Goal: Task Accomplishment & Management: Use online tool/utility

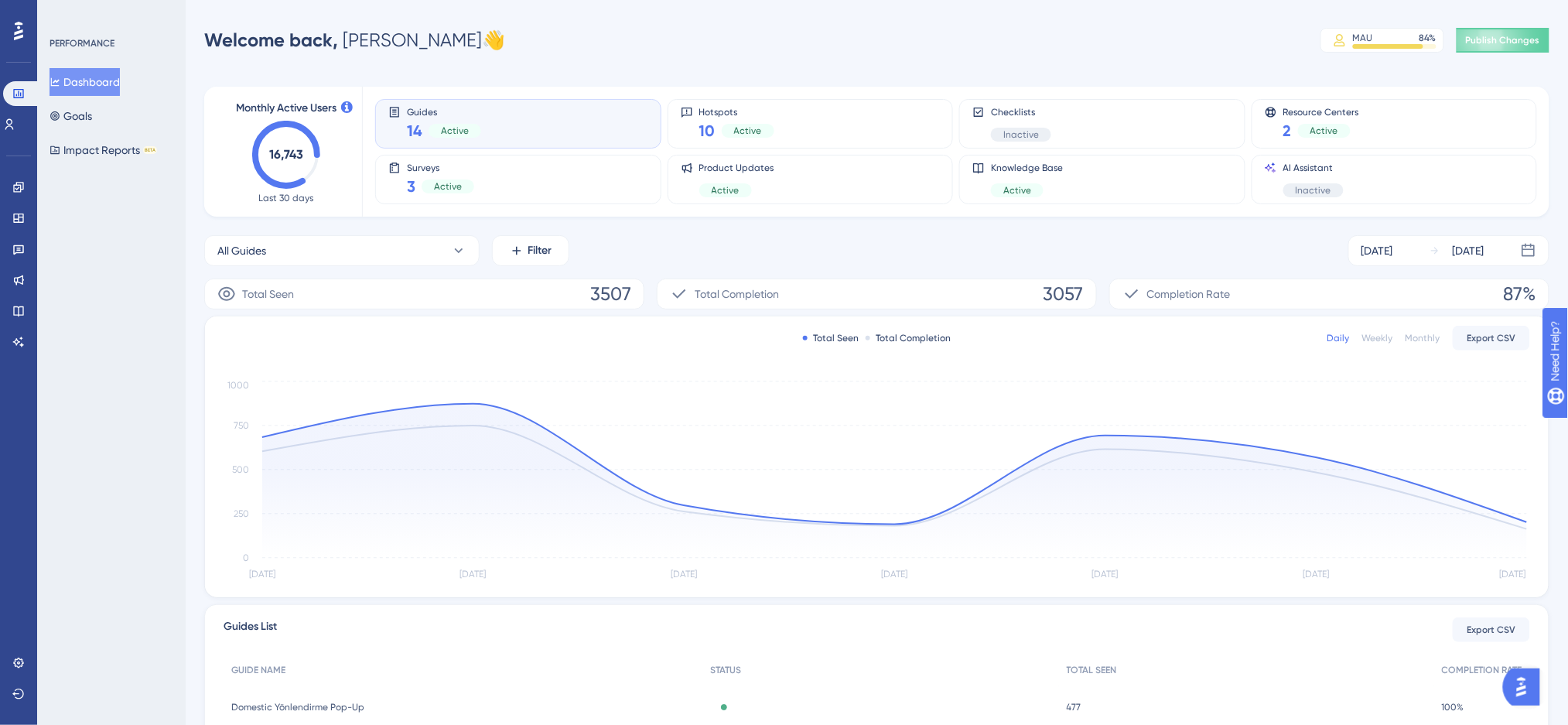
click at [8, 141] on div "Engagement Widgets Feedback Product Updates Knowledge Base AI Assistant" at bounding box center [18, 245] width 24 height 218
click at [9, 137] on div "Engagement Widgets Feedback Product Updates Knowledge Base AI Assistant" at bounding box center [18, 245] width 24 height 218
click at [16, 128] on icon at bounding box center [9, 125] width 13 height 13
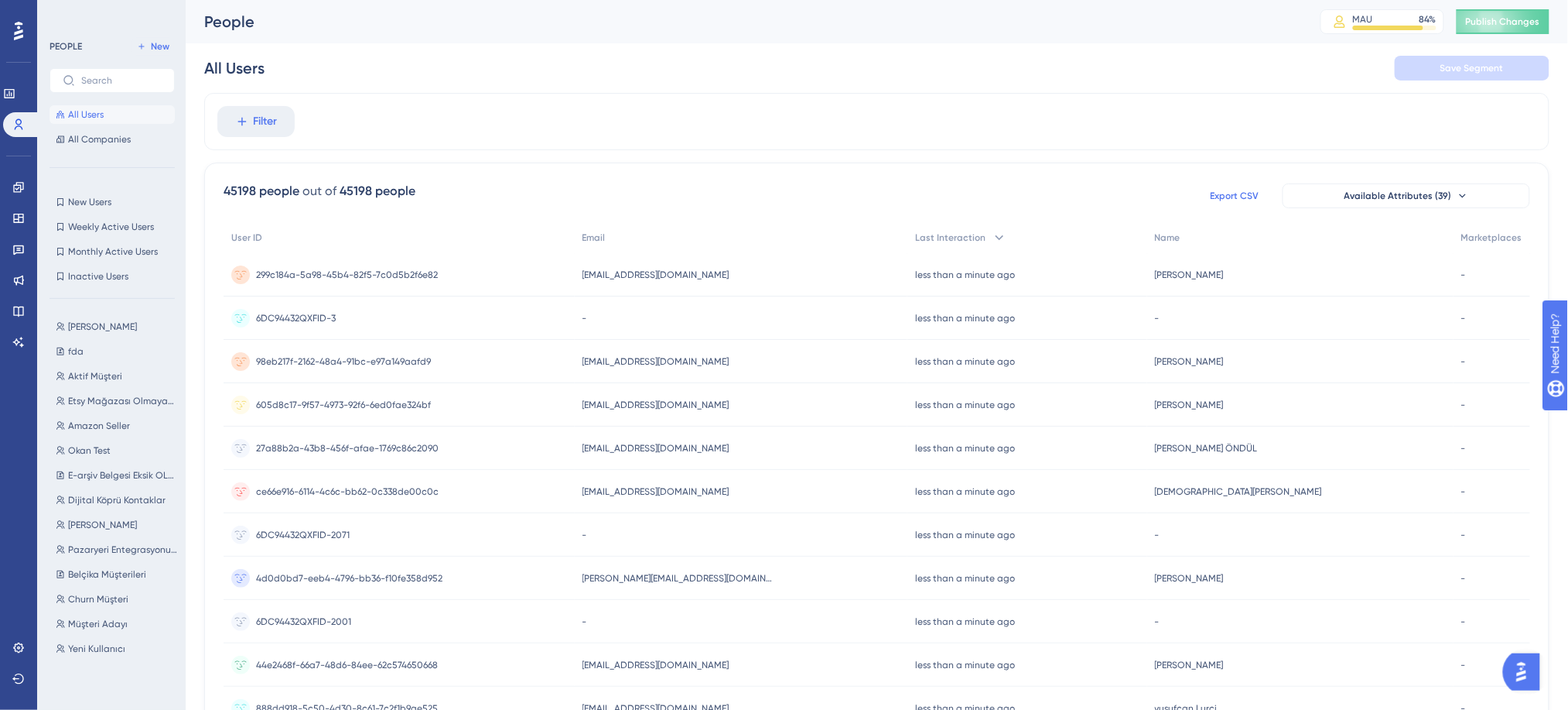
click at [1220, 196] on span "Export CSV" at bounding box center [1235, 196] width 49 height 13
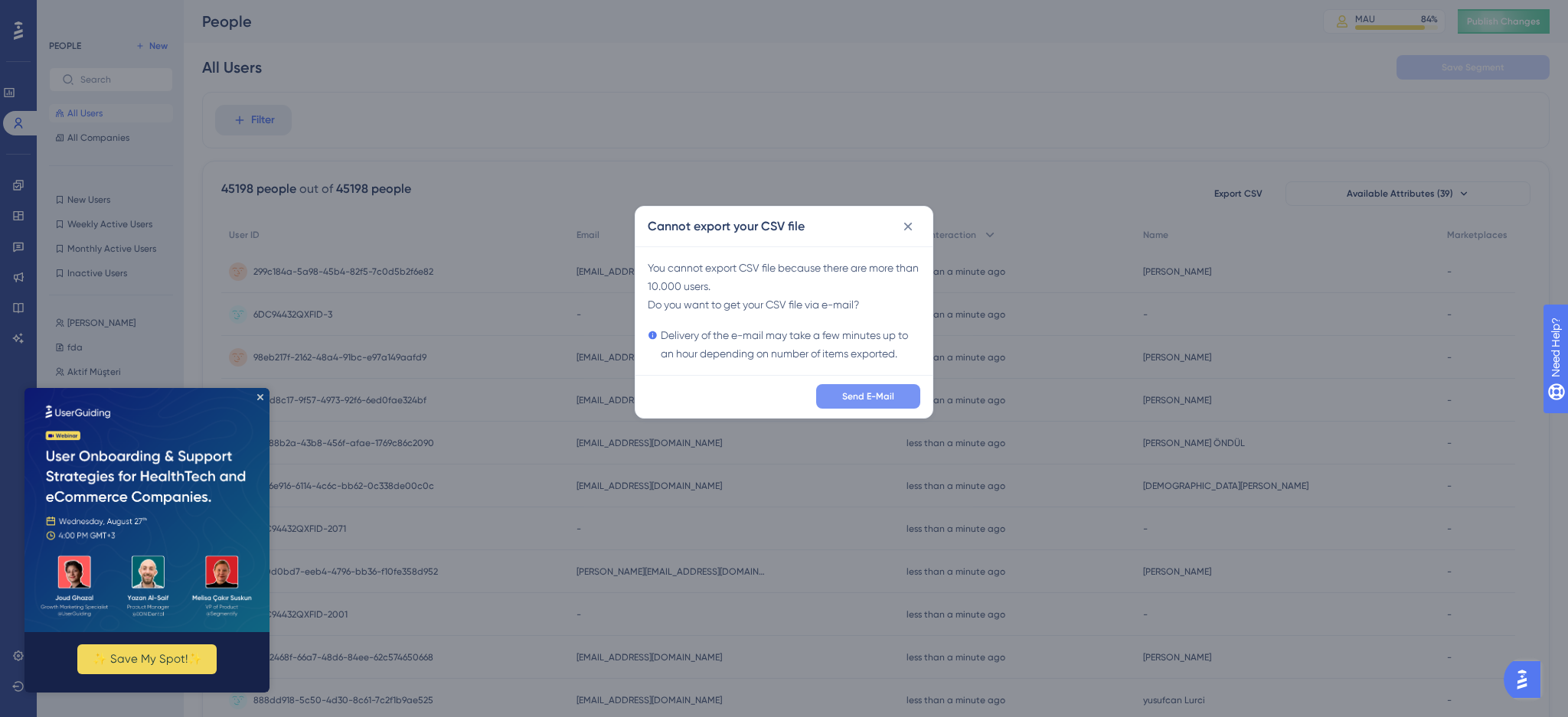
click at [863, 400] on span "Send E-Mail" at bounding box center [868, 397] width 52 height 12
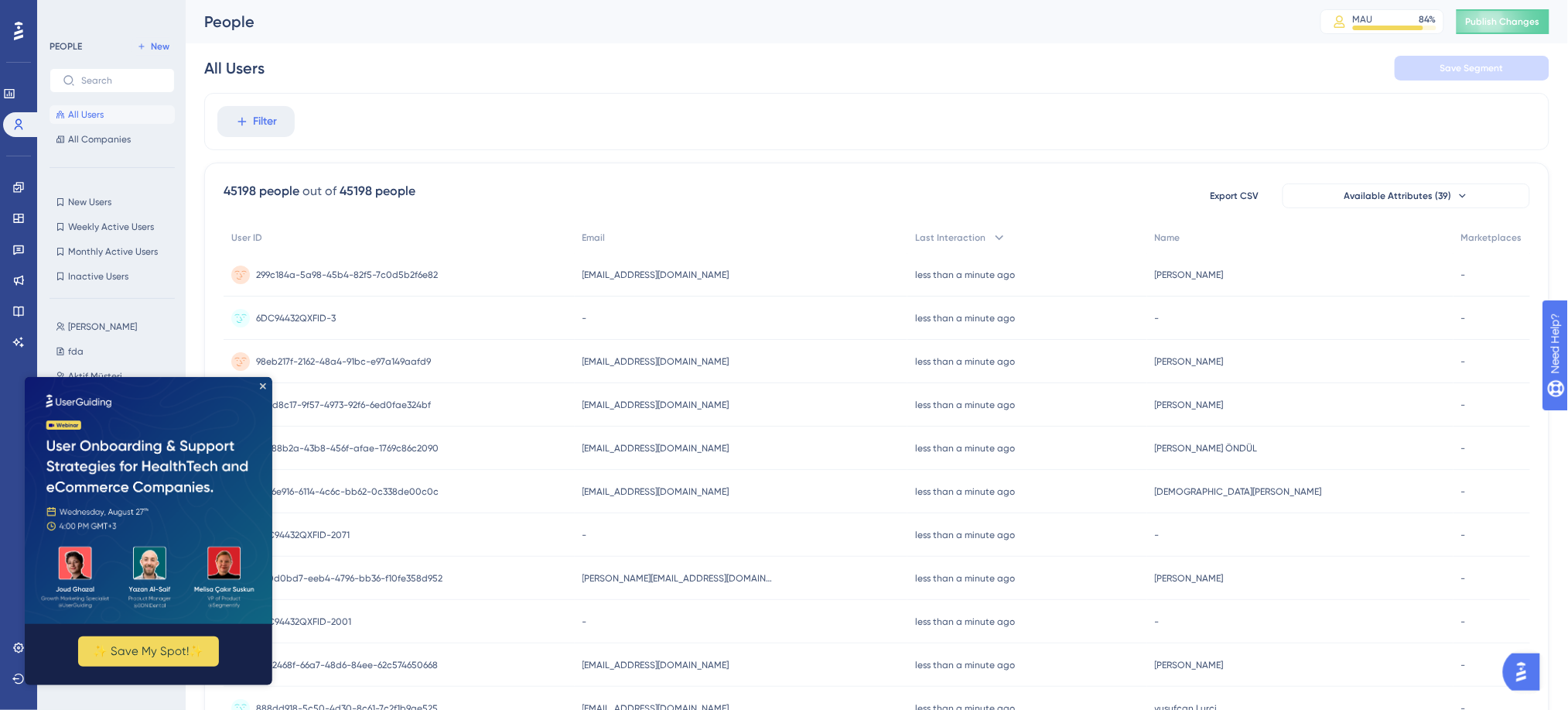
click at [266, 386] on img at bounding box center [148, 499] width 248 height 247
click at [259, 386] on icon "Close Preview" at bounding box center [263, 385] width 6 height 6
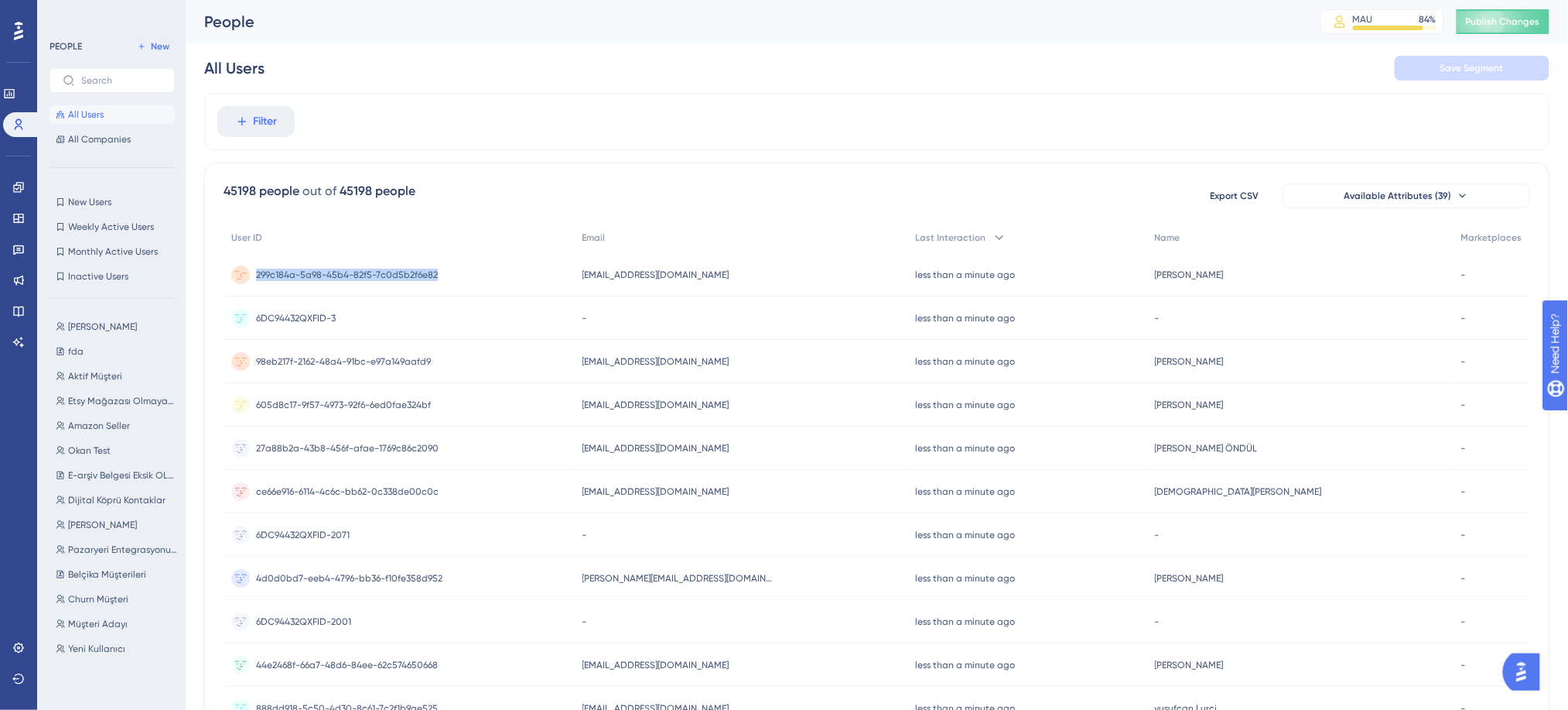
drag, startPoint x: 456, startPoint y: 273, endPoint x: 242, endPoint y: 281, distance: 214.1
click at [242, 281] on div "299c184a-5a98-45b4-82f5-7c0d5b2f6e82 299c184a-5a98-45b4-82f5-7c0d5b2f6e82" at bounding box center [398, 274] width 351 height 43
drag, startPoint x: 615, startPoint y: 274, endPoint x: 762, endPoint y: 276, distance: 147.0
click at [762, 276] on div "zey.turhan96@gmail.com zey.turhan96@gmail.com" at bounding box center [741, 274] width 333 height 43
drag, startPoint x: 454, startPoint y: 277, endPoint x: 251, endPoint y: 286, distance: 203.2
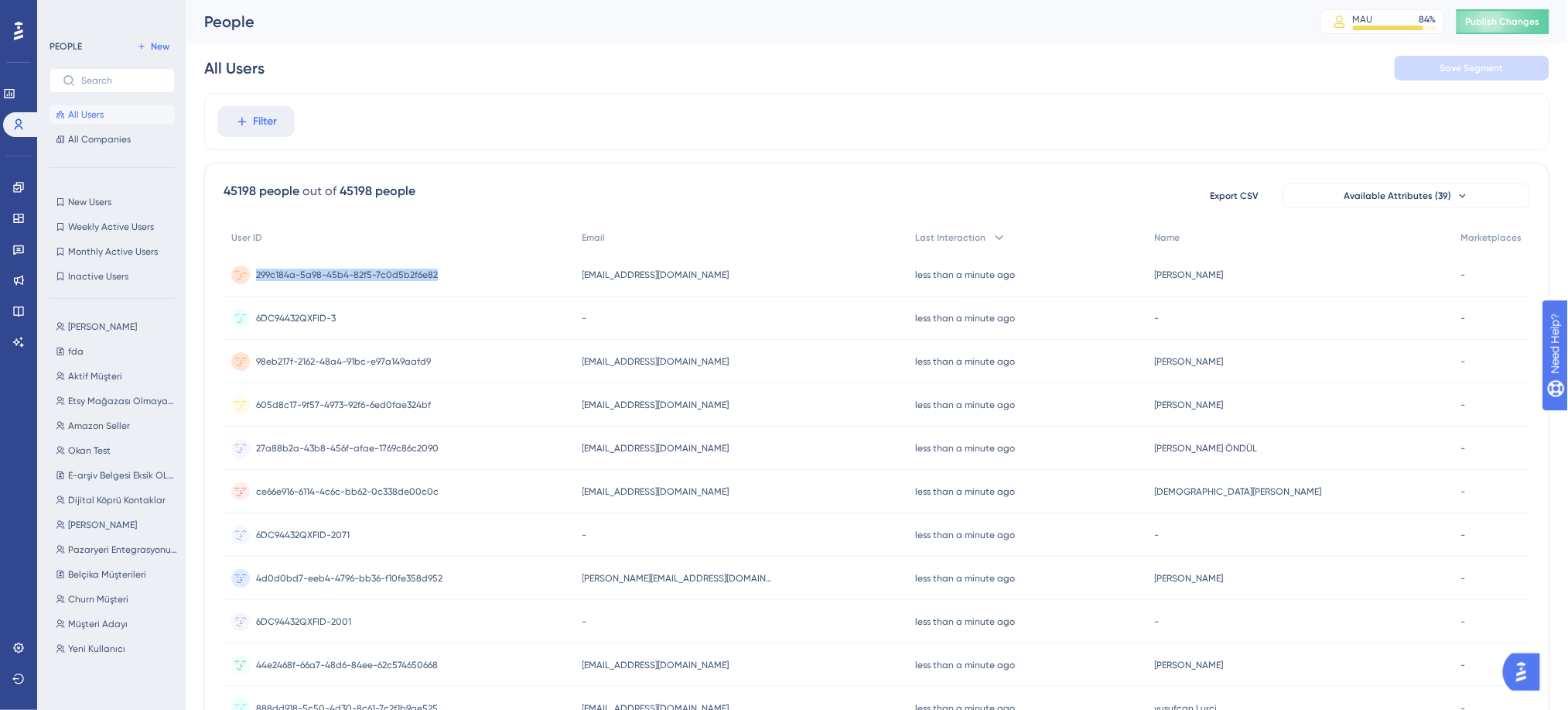
click at [251, 286] on div "299c184a-5a98-45b4-82f5-7c0d5b2f6e82 299c184a-5a98-45b4-82f5-7c0d5b2f6e82" at bounding box center [398, 274] width 351 height 43
click at [754, 144] on div "Filter" at bounding box center [877, 121] width 1346 height 57
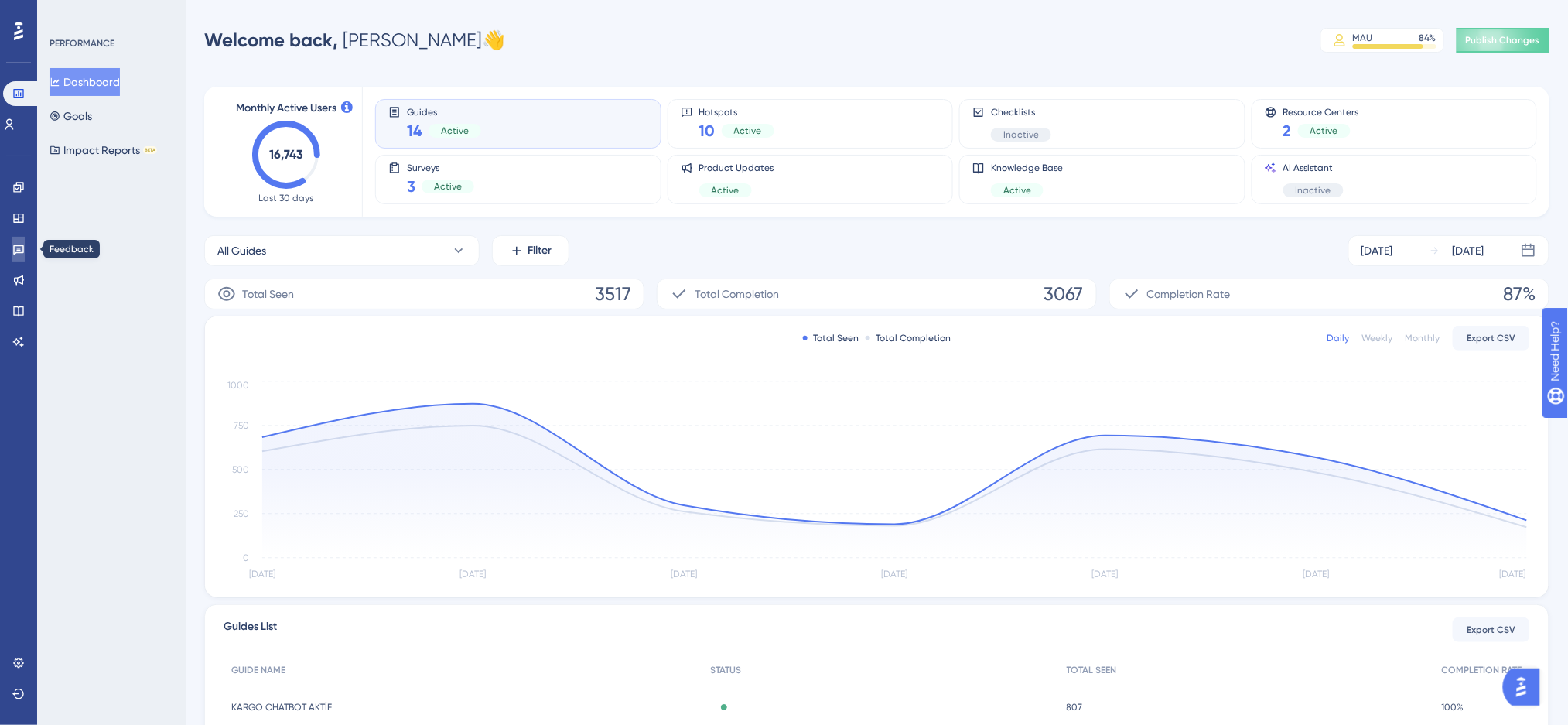
click at [19, 238] on link at bounding box center [19, 248] width 13 height 24
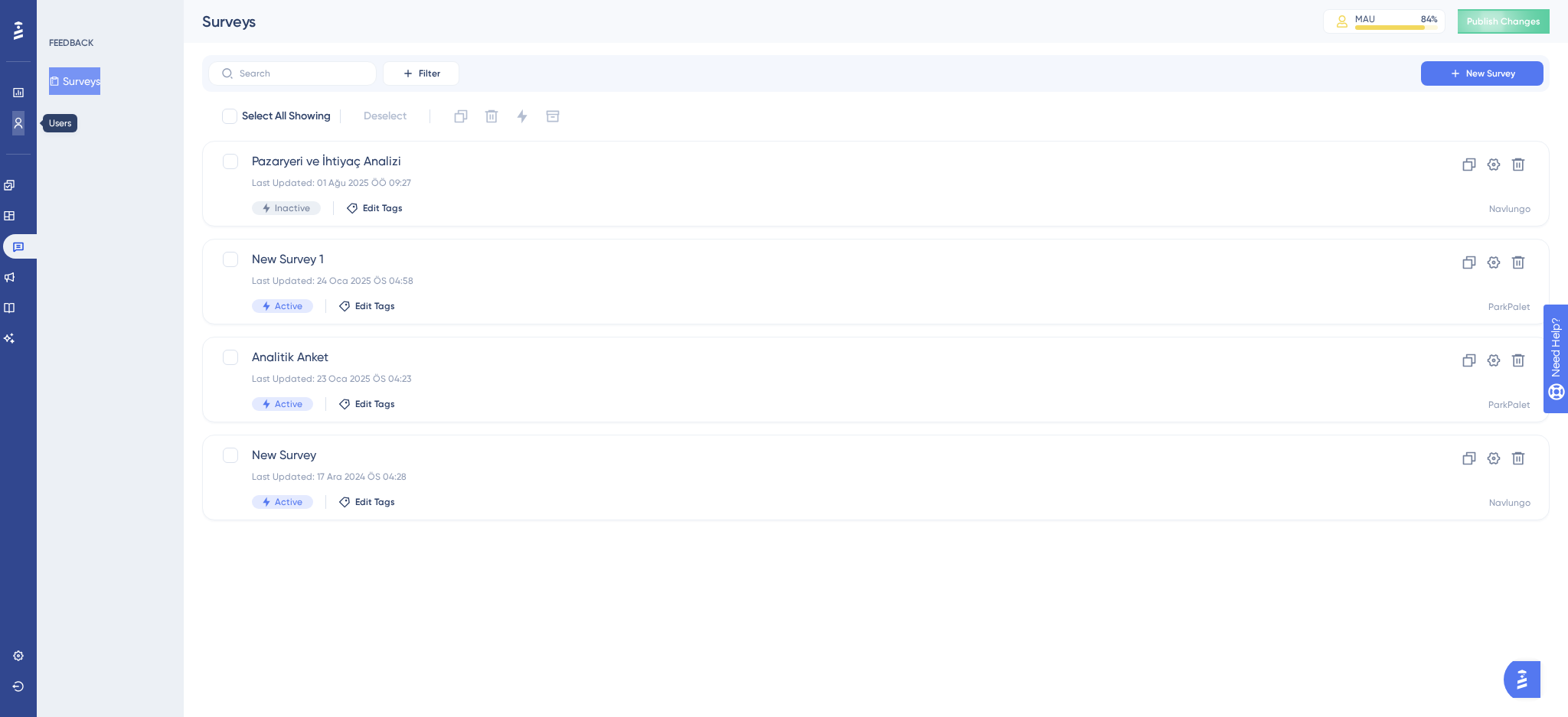
click at [19, 121] on icon at bounding box center [19, 124] width 12 height 12
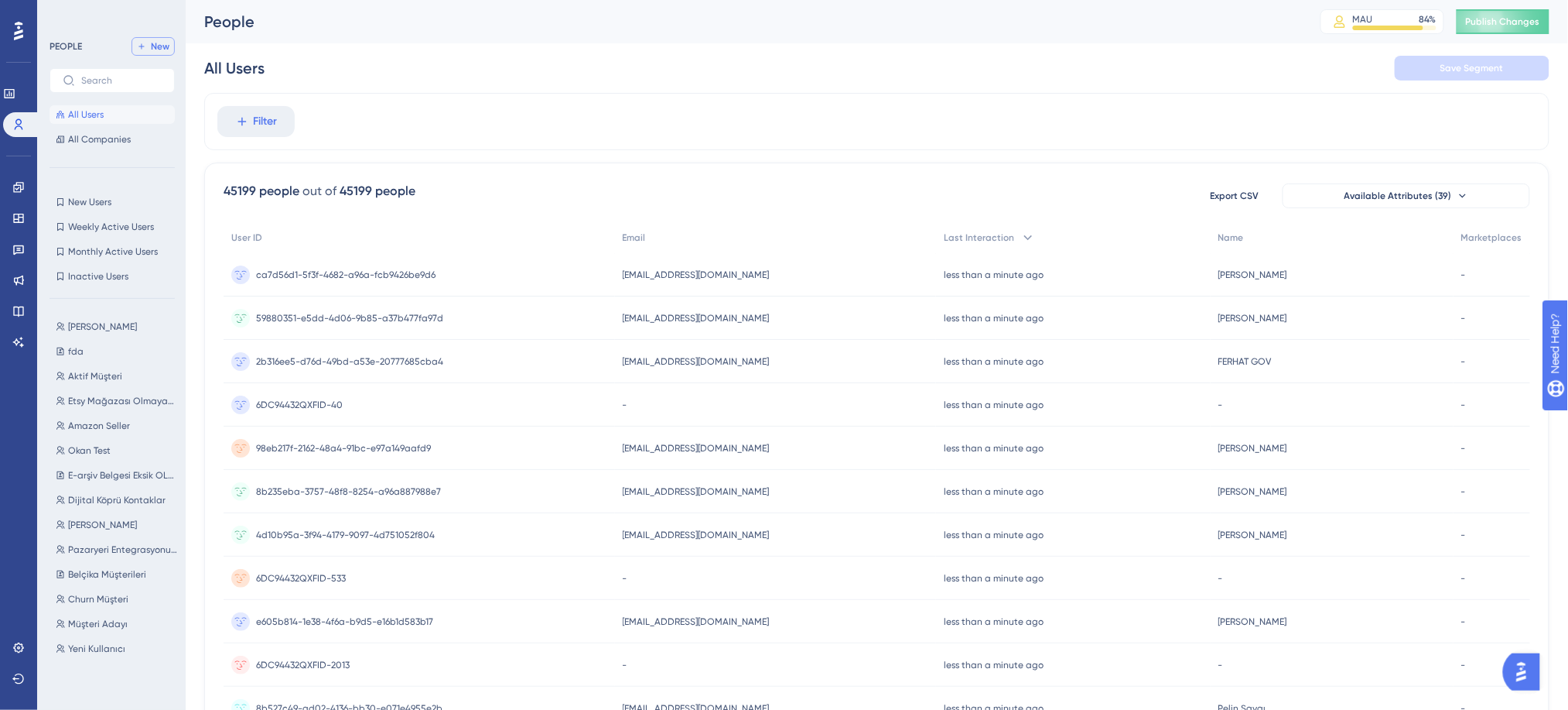
click at [157, 51] on span "New" at bounding box center [160, 46] width 19 height 13
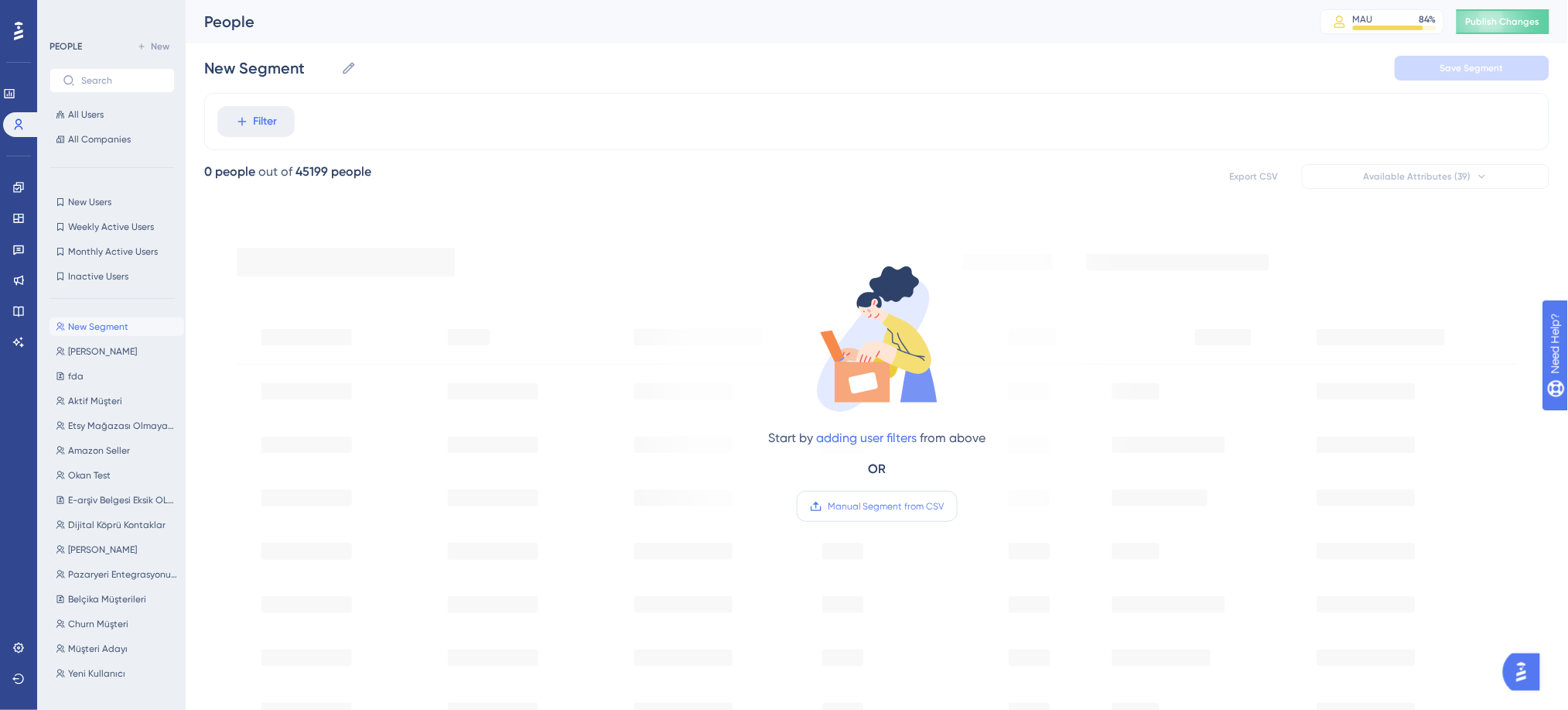
click at [844, 509] on span "Manual Segment from CSV" at bounding box center [887, 506] width 116 height 13
click at [945, 506] on input "Manual Segment from CSV" at bounding box center [945, 506] width 0 height 0
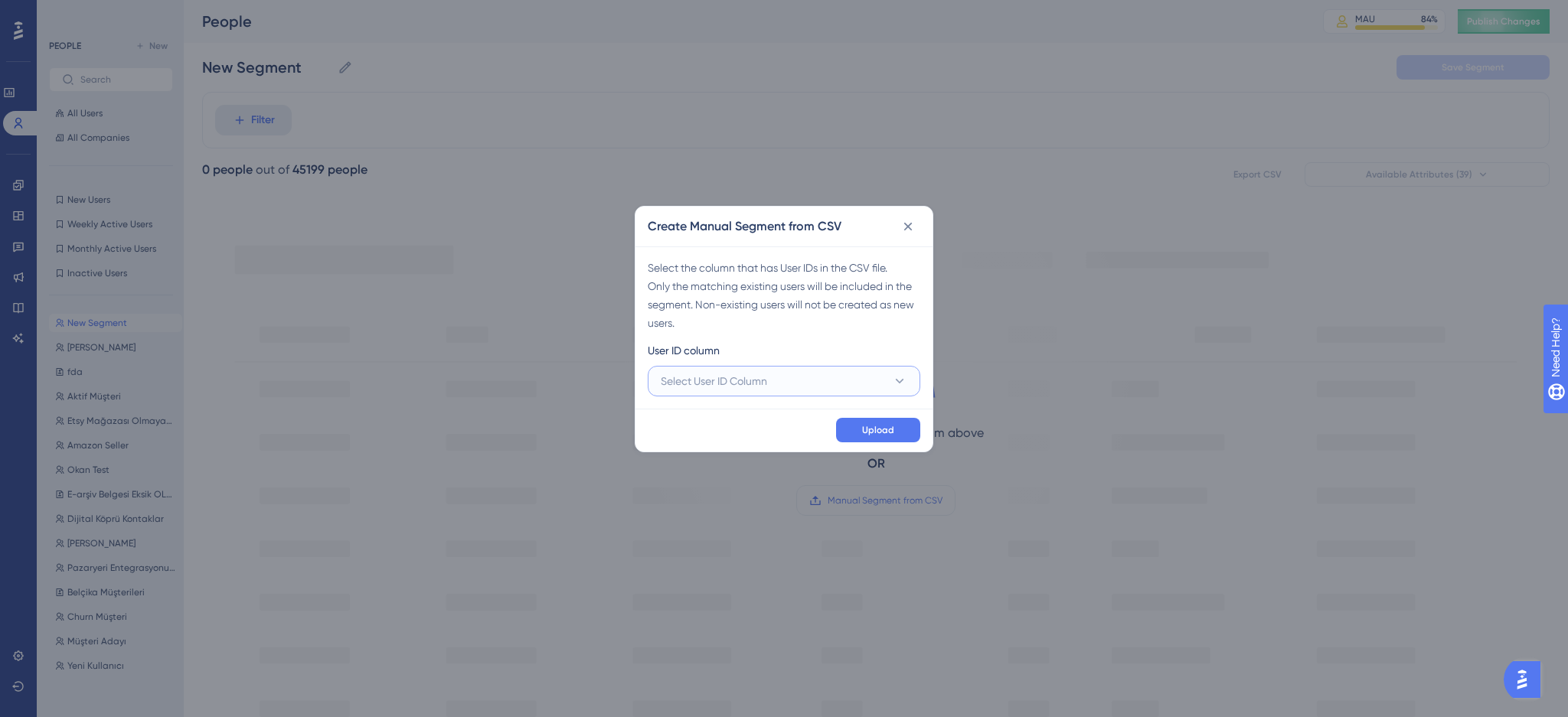
click at [740, 386] on span "Select User ID Column" at bounding box center [713, 381] width 107 height 19
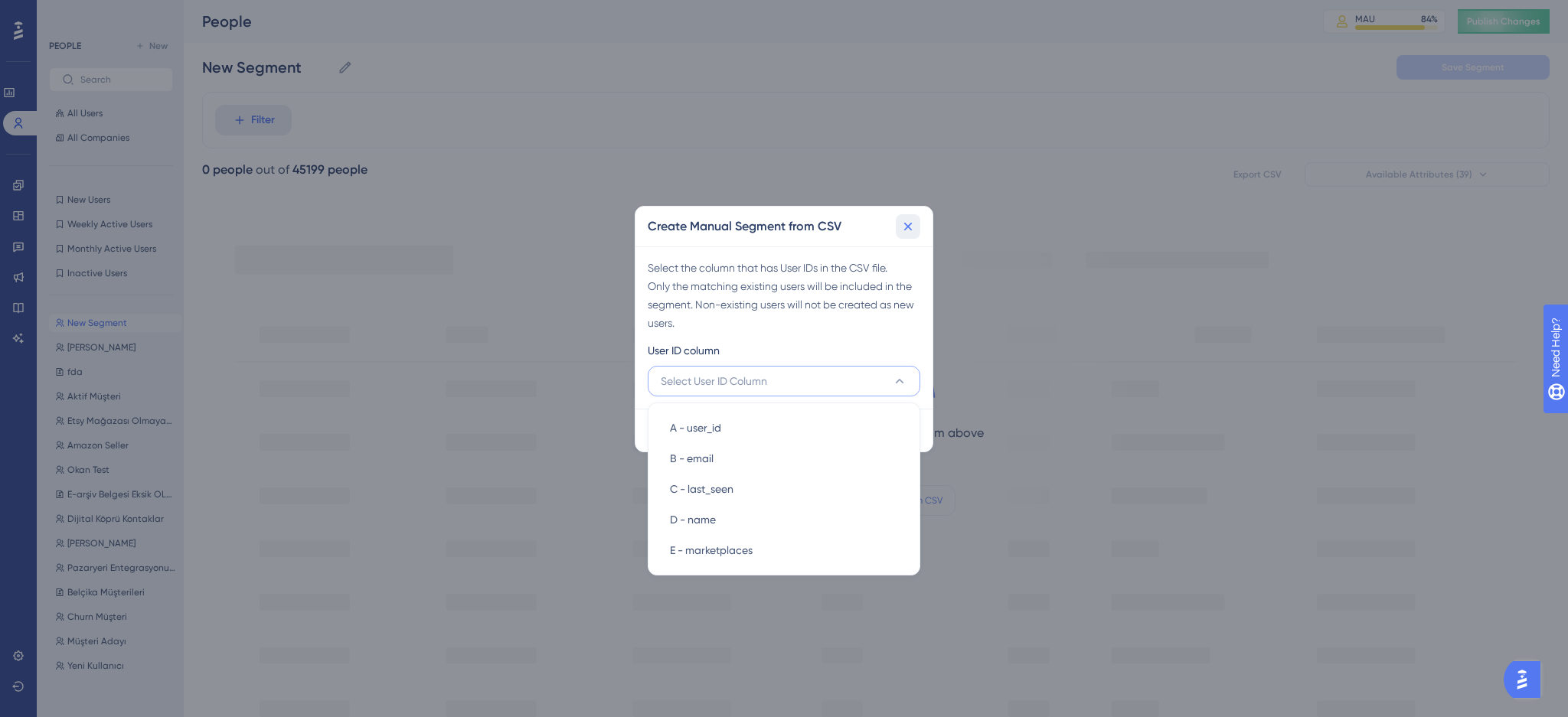
click at [910, 225] on icon at bounding box center [908, 226] width 16 height 16
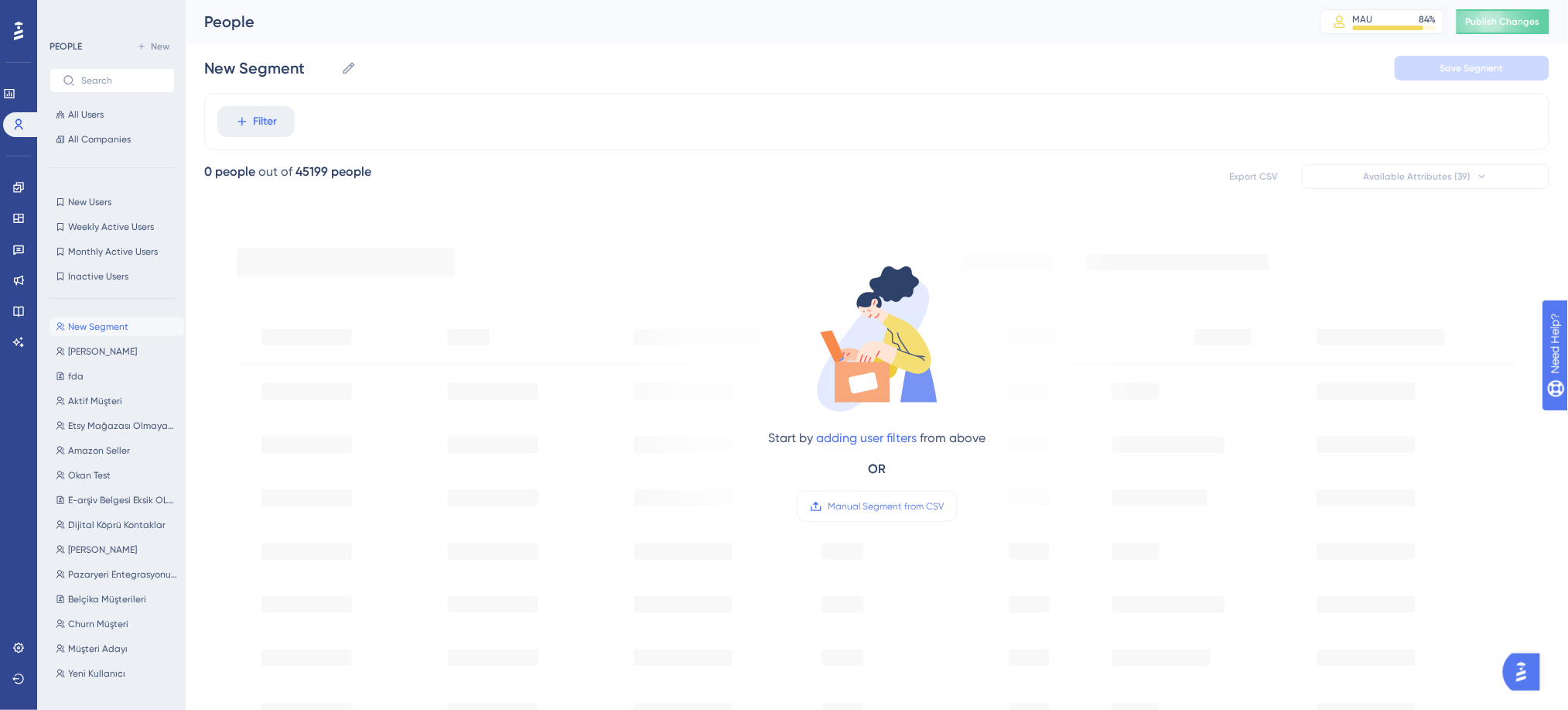
click at [988, 28] on div "People" at bounding box center [743, 22] width 1078 height 22
click at [20, 183] on icon at bounding box center [19, 187] width 13 height 13
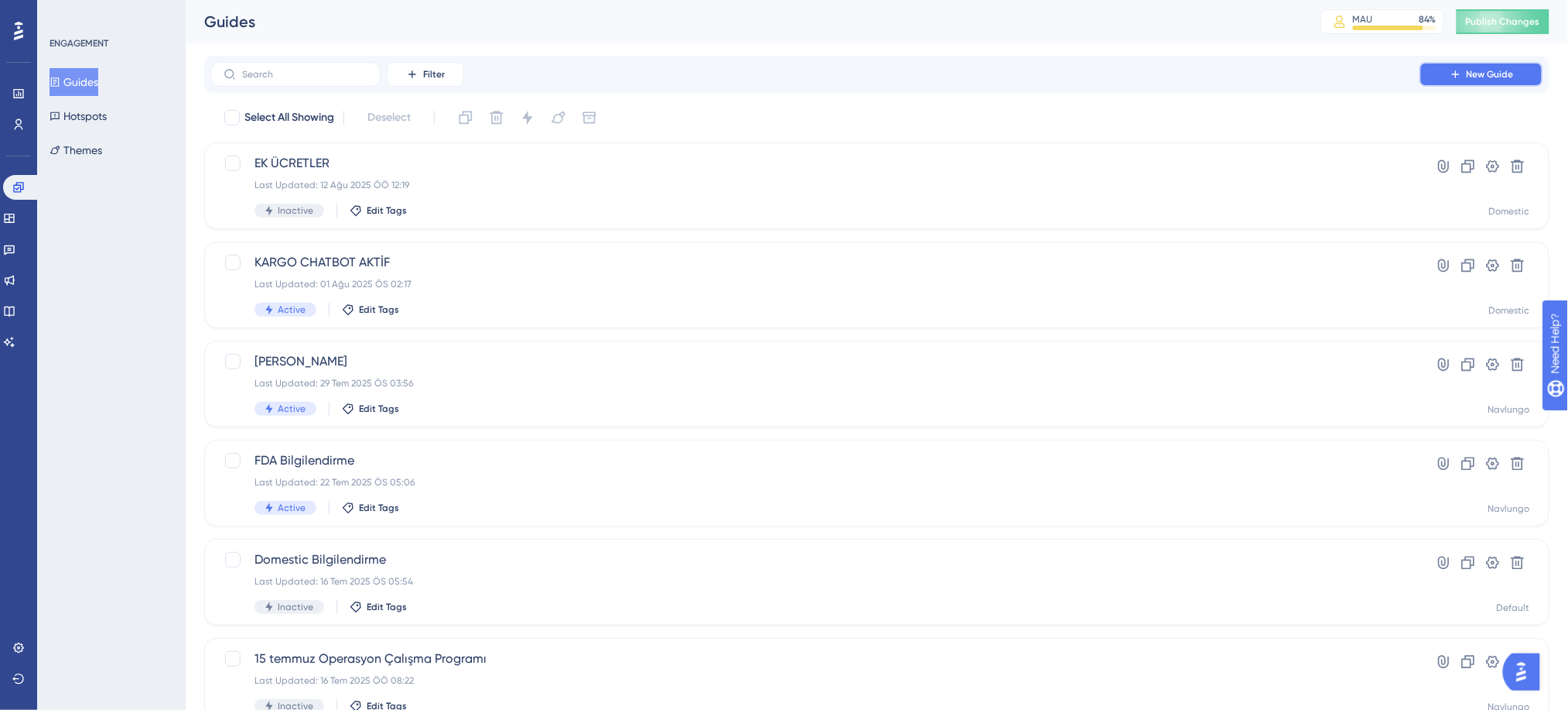
click at [1532, 74] on button "New Guide" at bounding box center [1481, 74] width 123 height 24
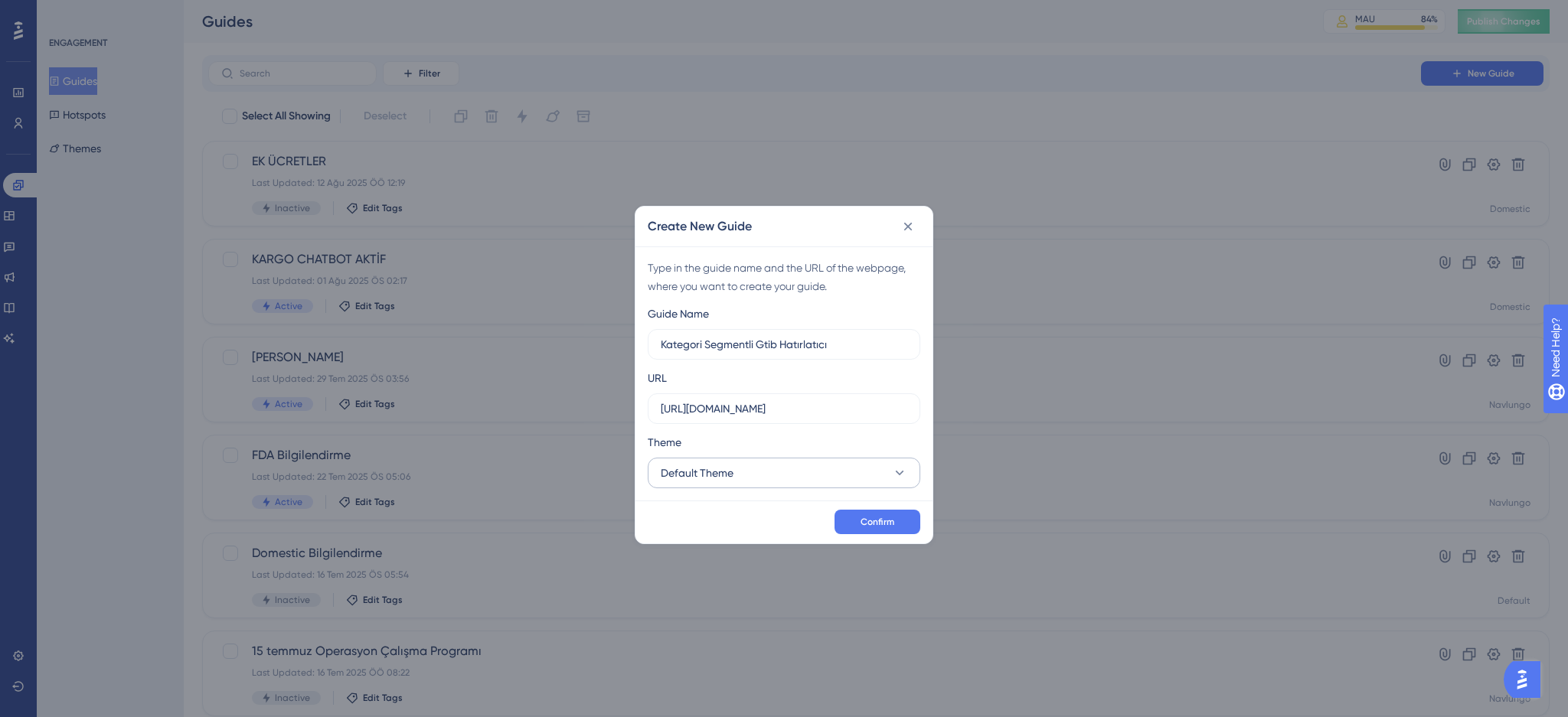
type input "Kategori Segmentli Gtib Hatırlatıcı"
click at [818, 460] on button "Default Theme" at bounding box center [784, 473] width 272 height 30
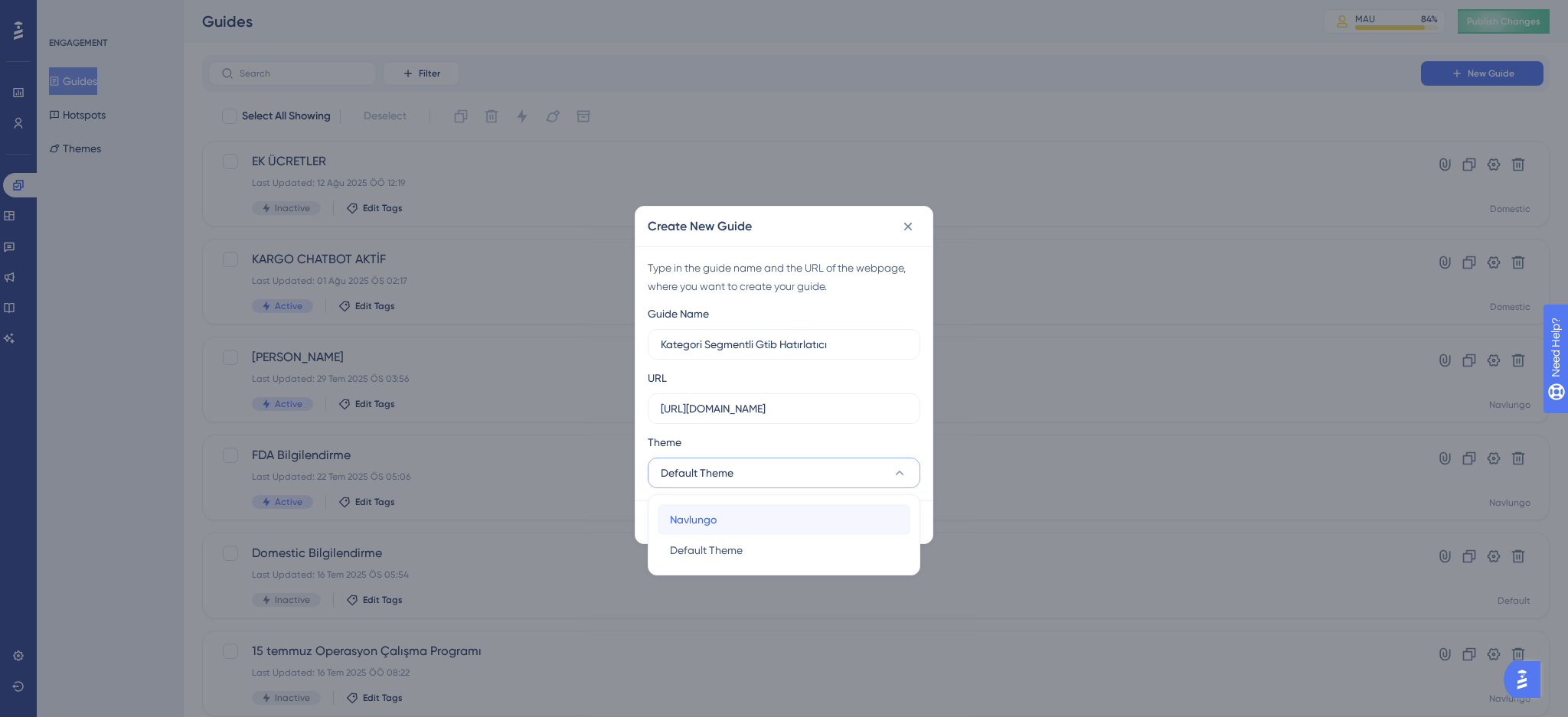
click at [790, 510] on div "Navlungo Navlungo" at bounding box center [783, 519] width 228 height 30
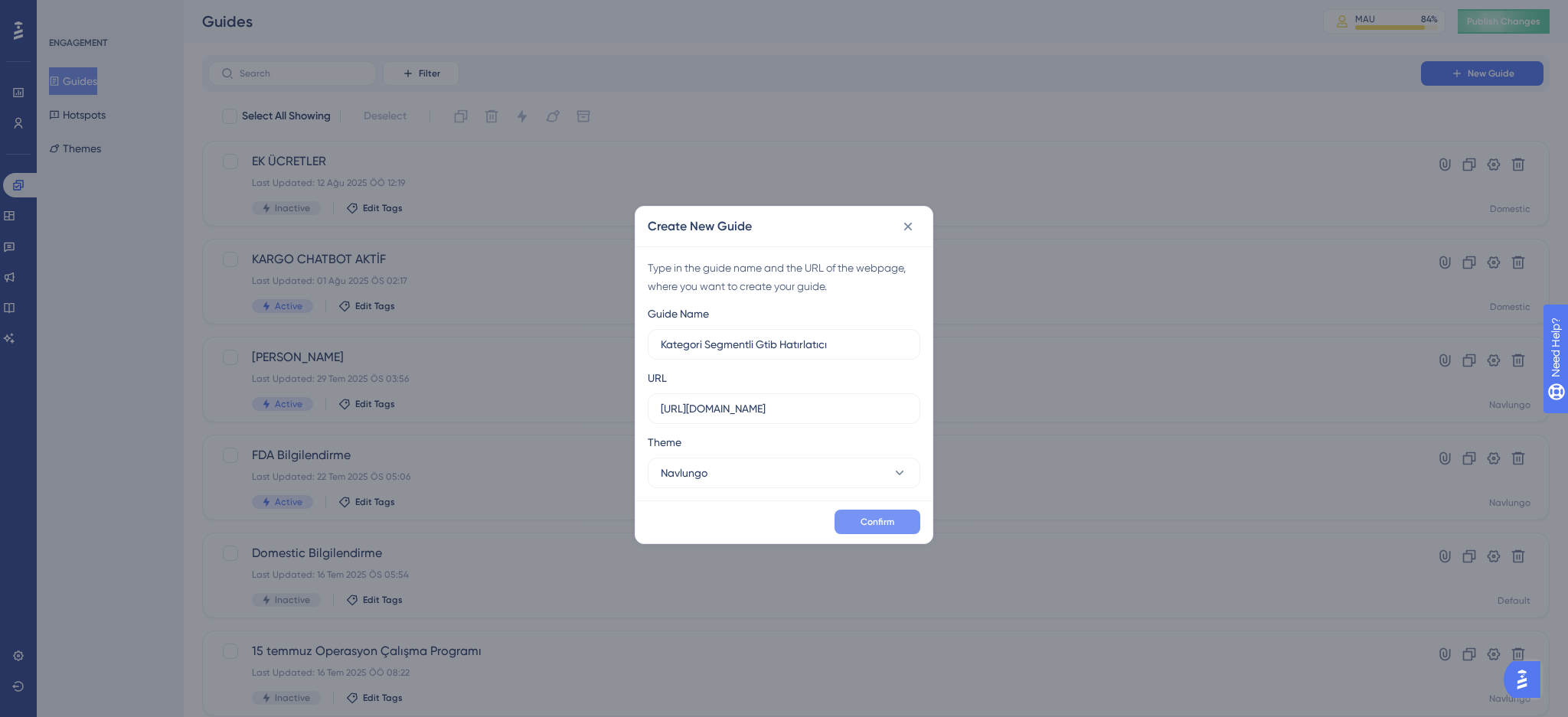
click at [878, 513] on button "Confirm" at bounding box center [877, 522] width 86 height 24
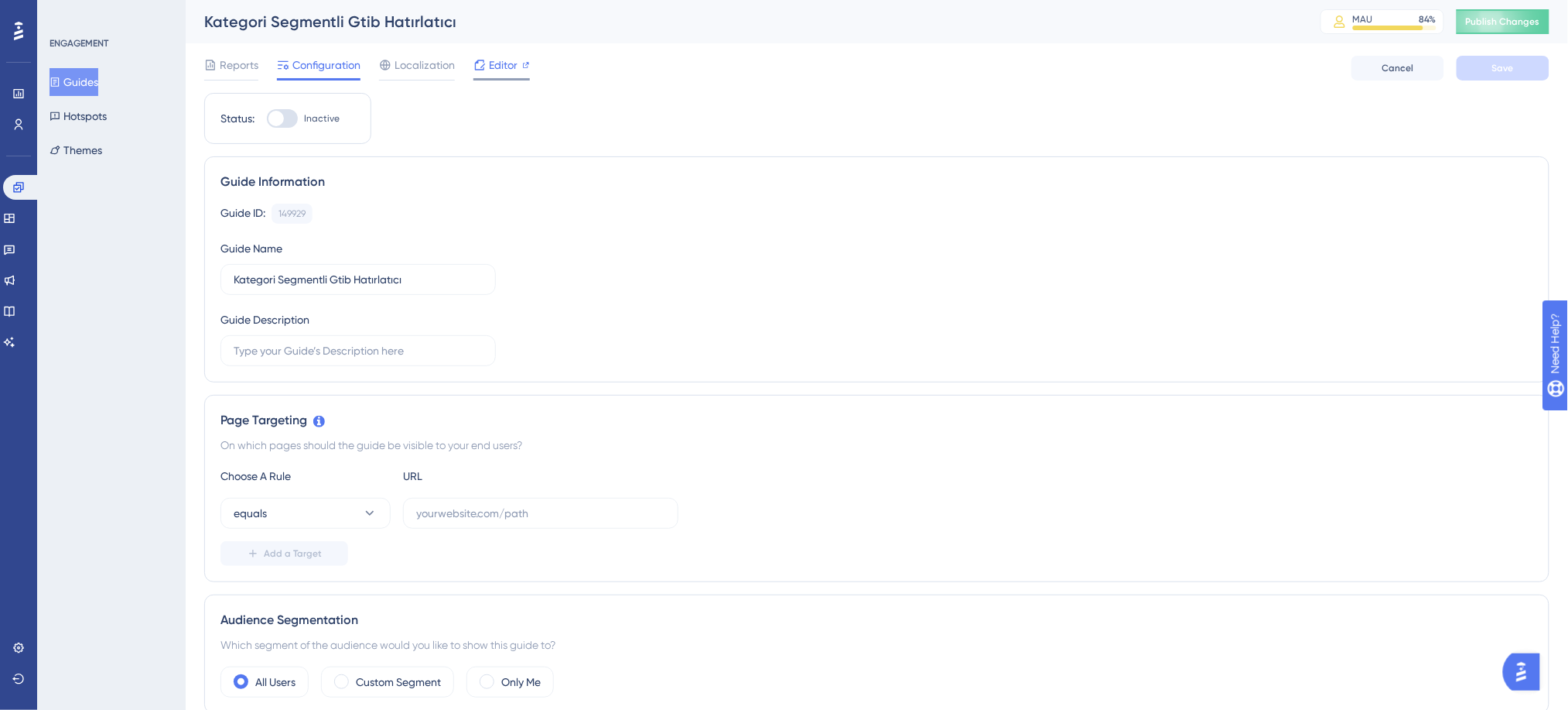
click at [475, 59] on icon at bounding box center [479, 65] width 13 height 13
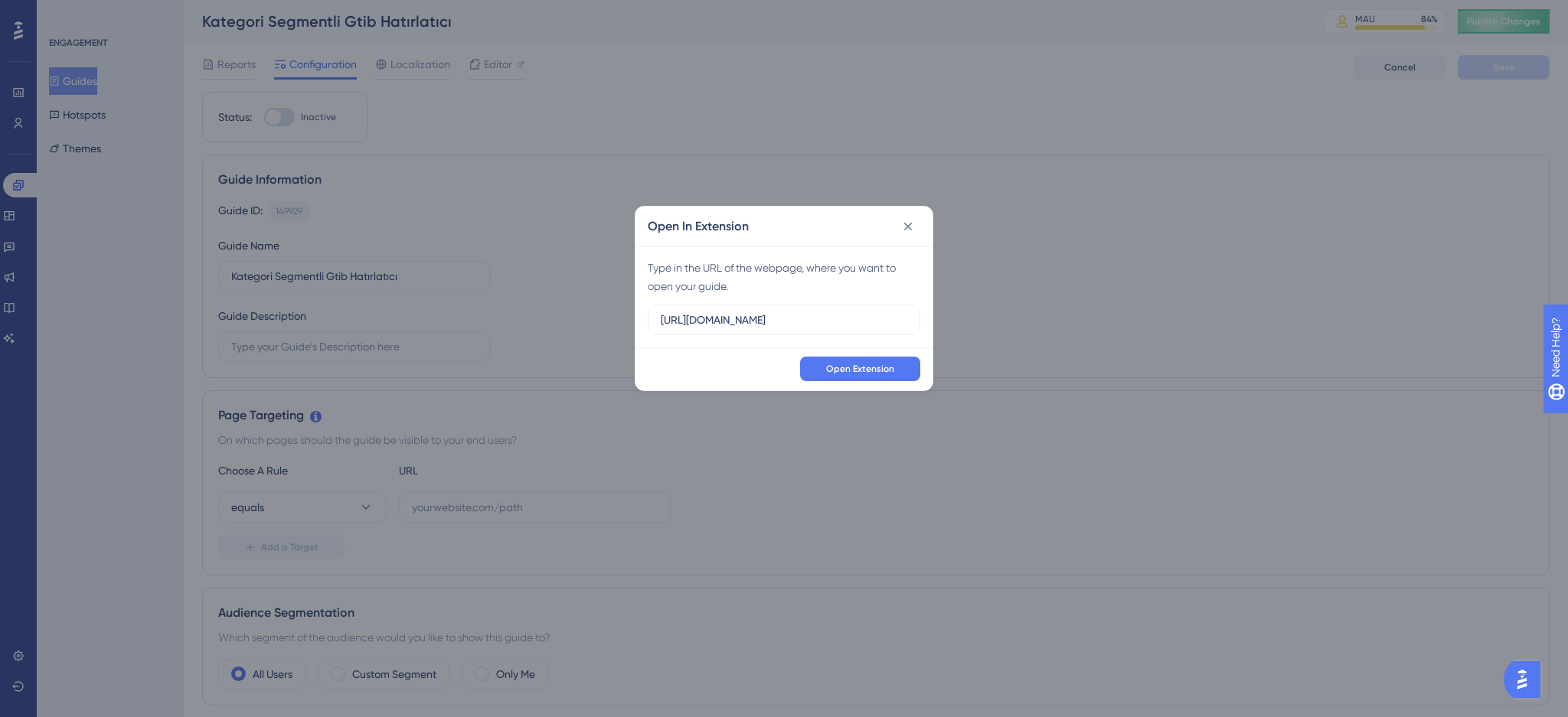
click at [495, 65] on div "Open In Extension Type in the URL of the webpage, where you want to open your g…" at bounding box center [784, 358] width 1568 height 717
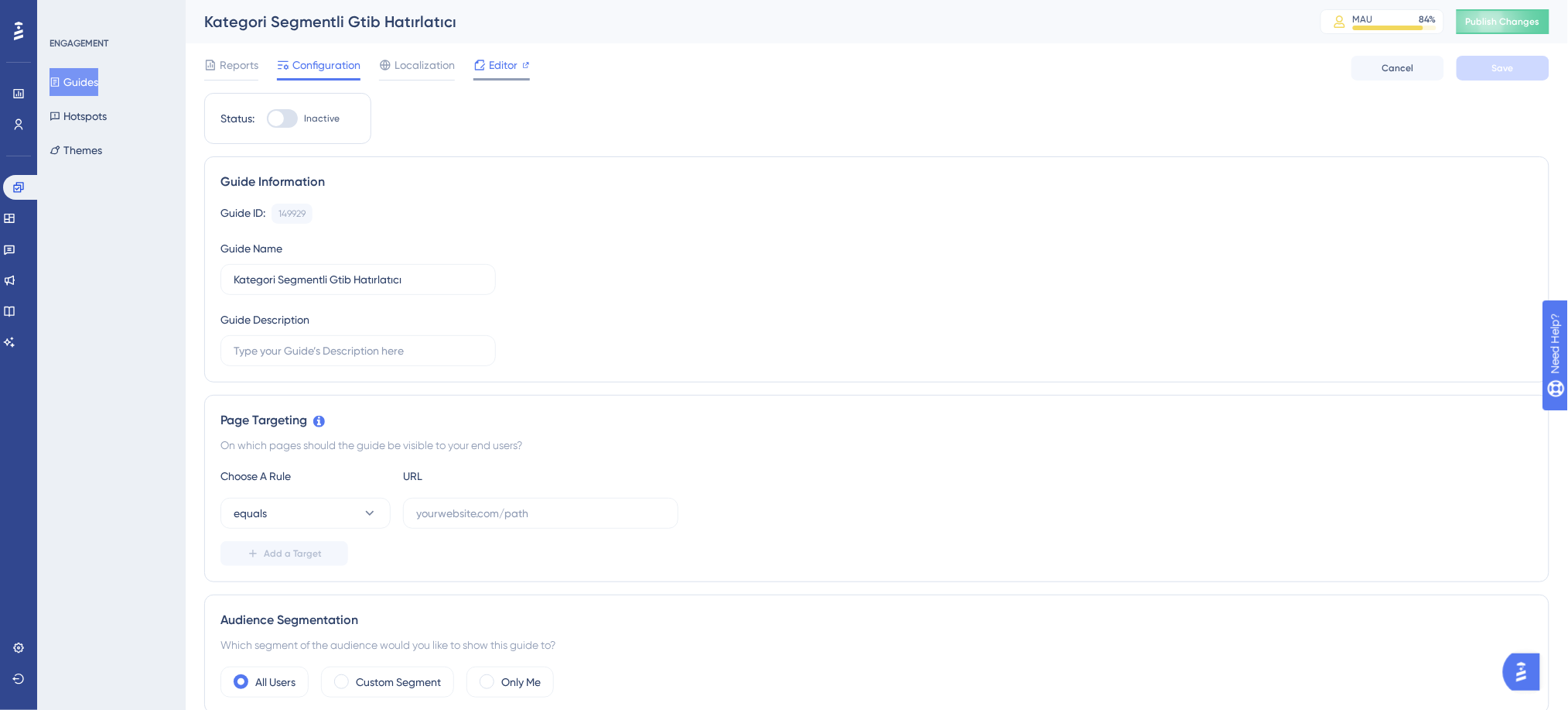
click at [509, 64] on span "Editor" at bounding box center [503, 65] width 28 height 19
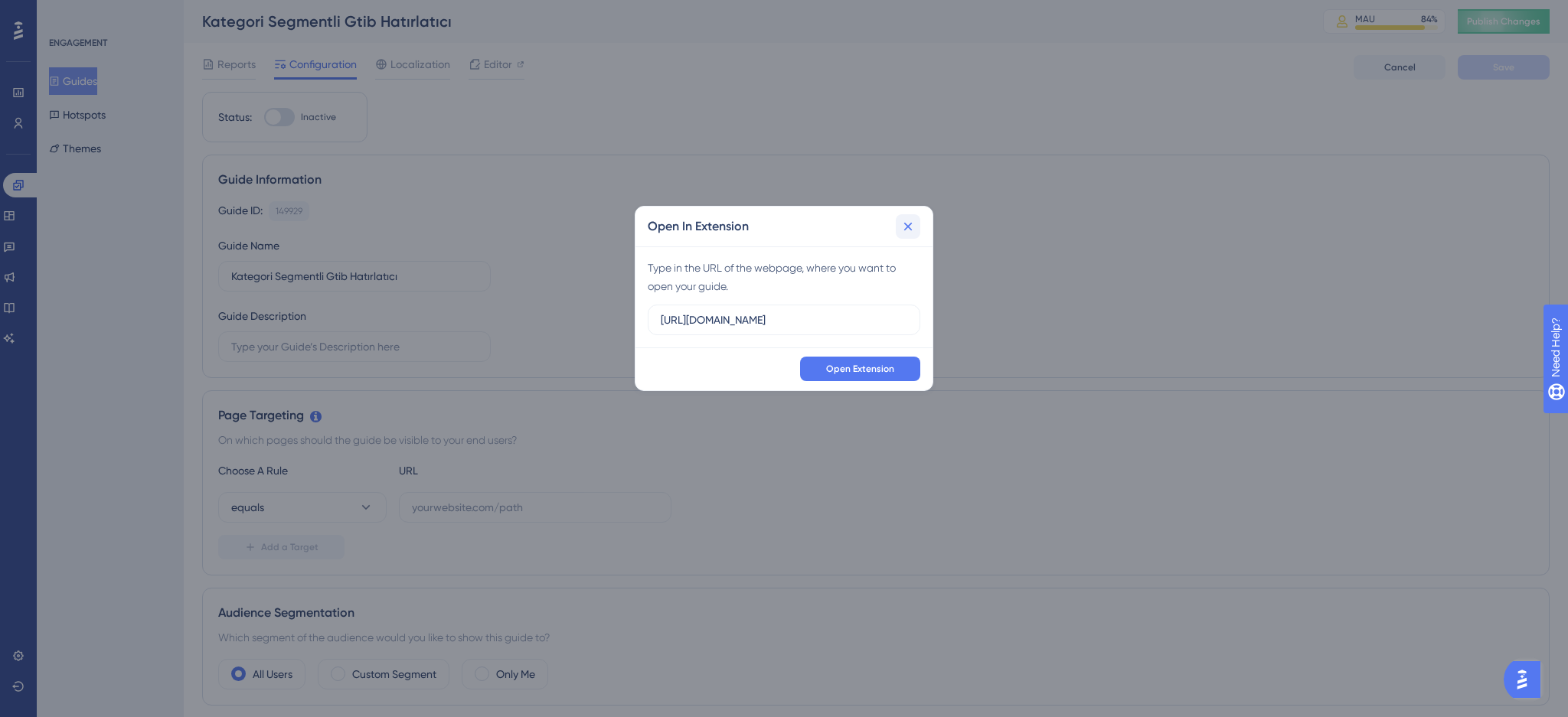
click at [908, 229] on icon at bounding box center [908, 226] width 16 height 16
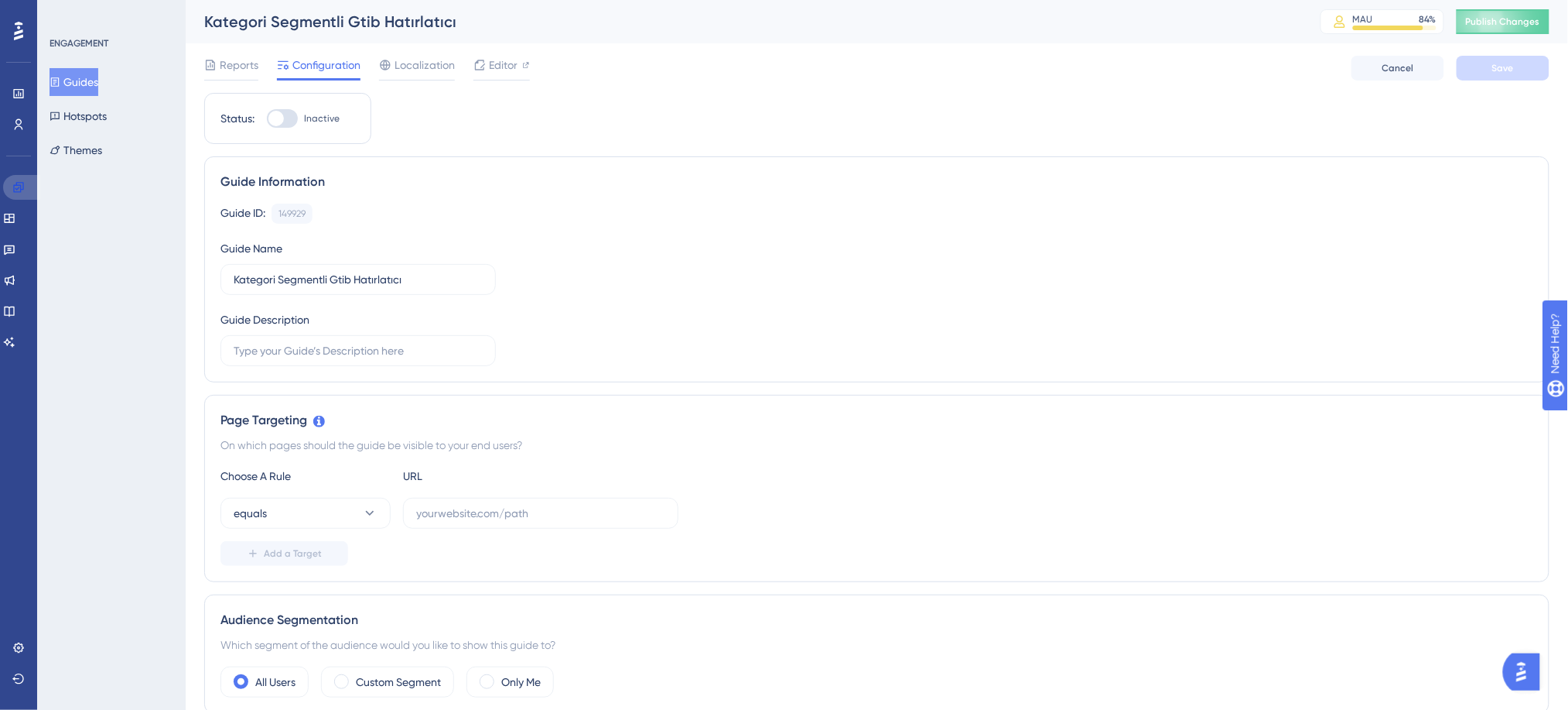
click at [5, 186] on link at bounding box center [21, 186] width 37 height 24
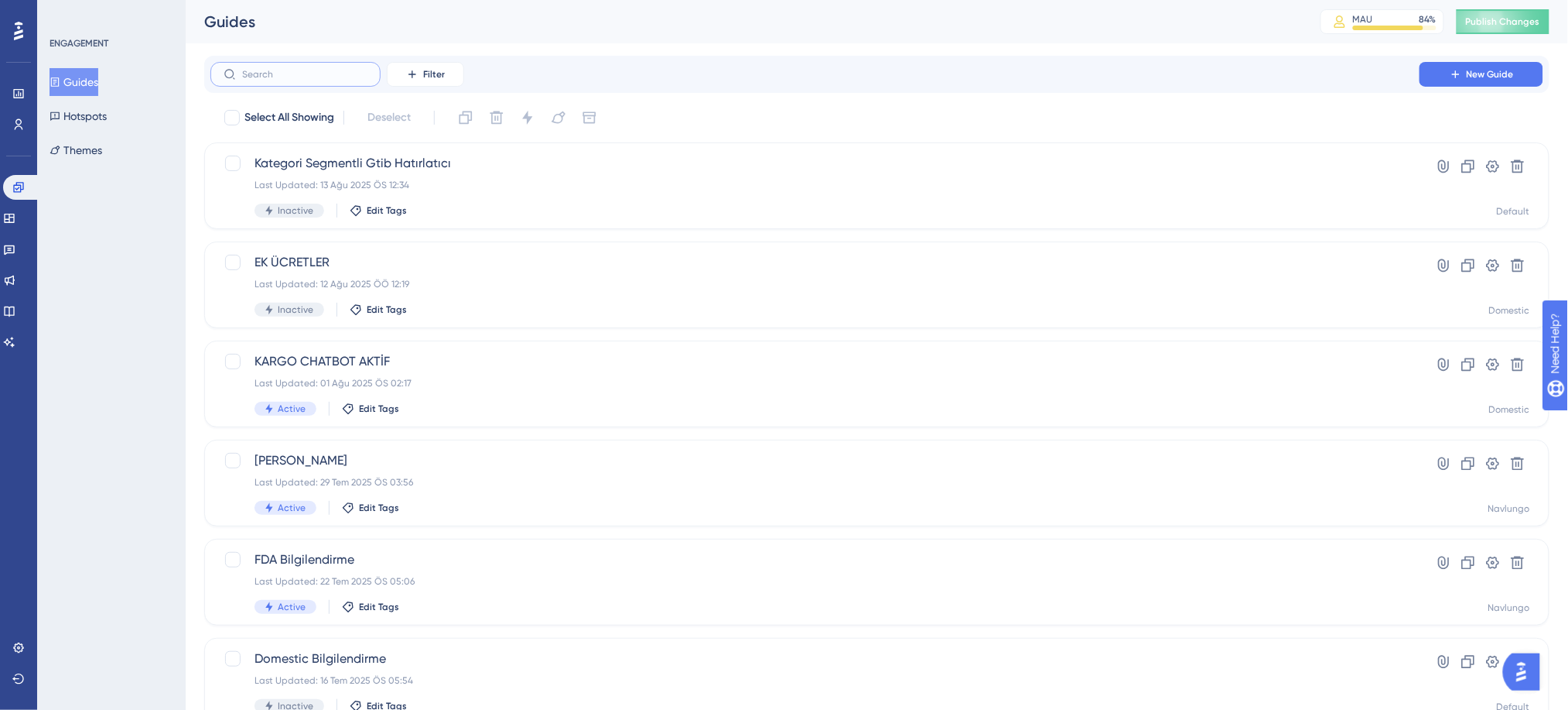
click at [332, 72] on input "text" at bounding box center [304, 75] width 125 height 11
type input "IO"
checkbox input "true"
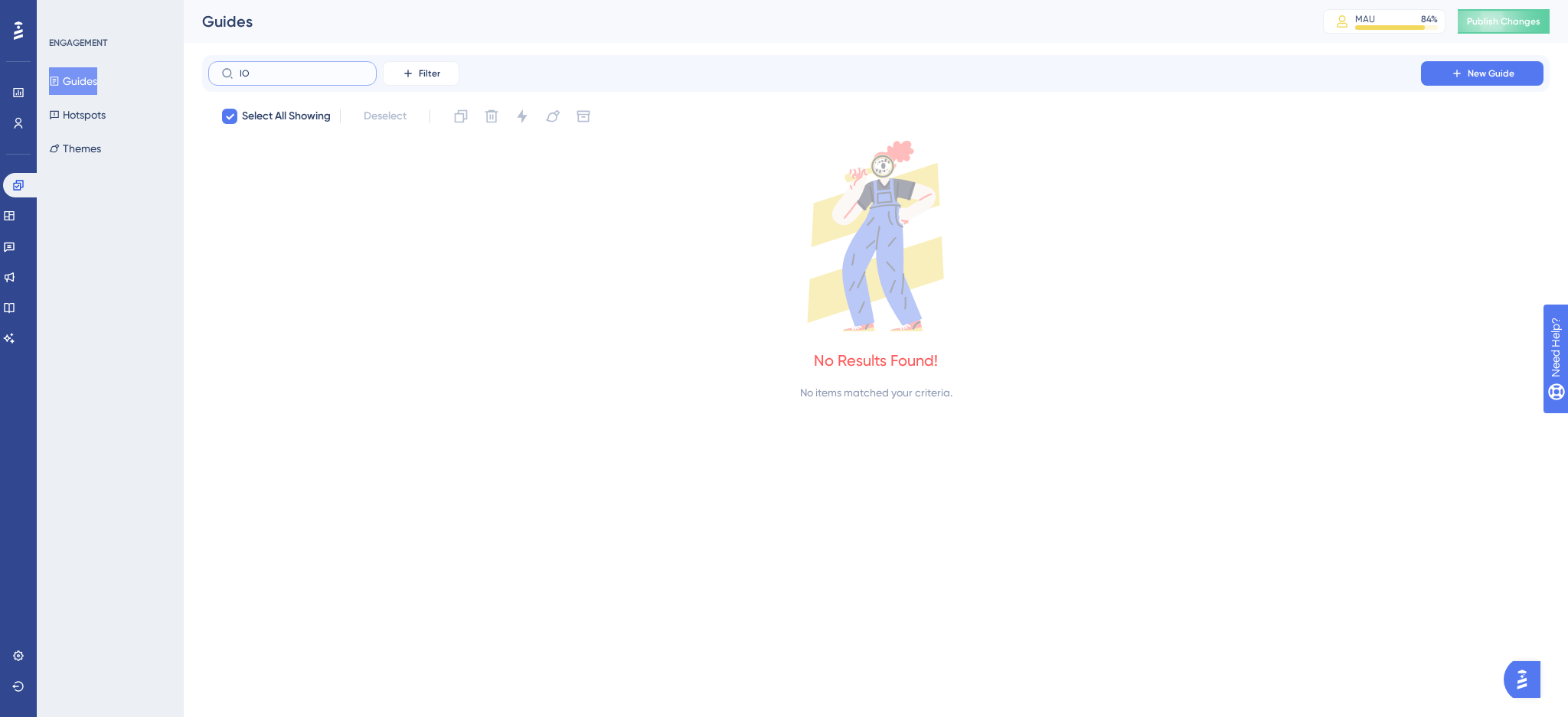
type input "I"
checkbox input "false"
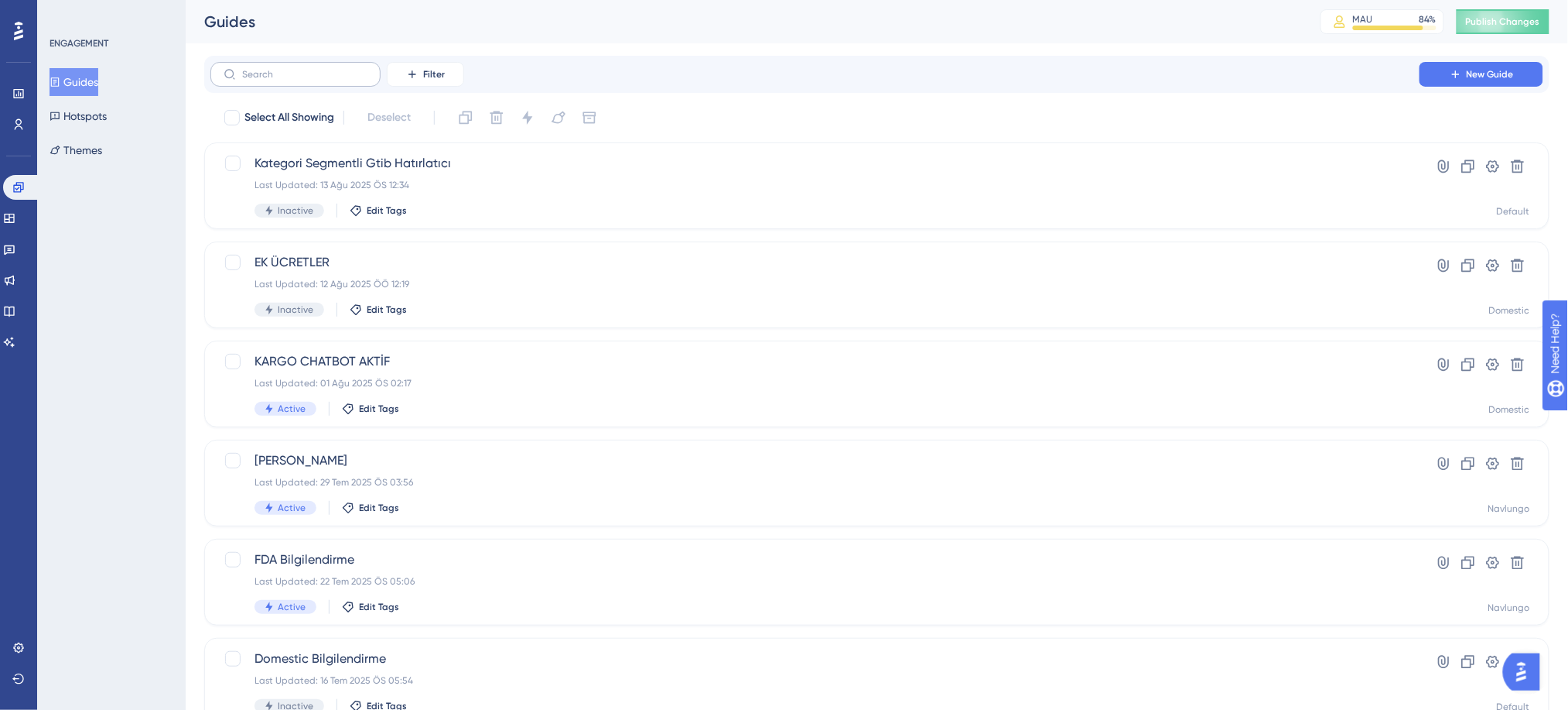
click at [327, 79] on label at bounding box center [296, 74] width 171 height 24
click at [327, 79] on input "text" at bounding box center [304, 75] width 125 height 11
type input "ıo"
checkbox input "true"
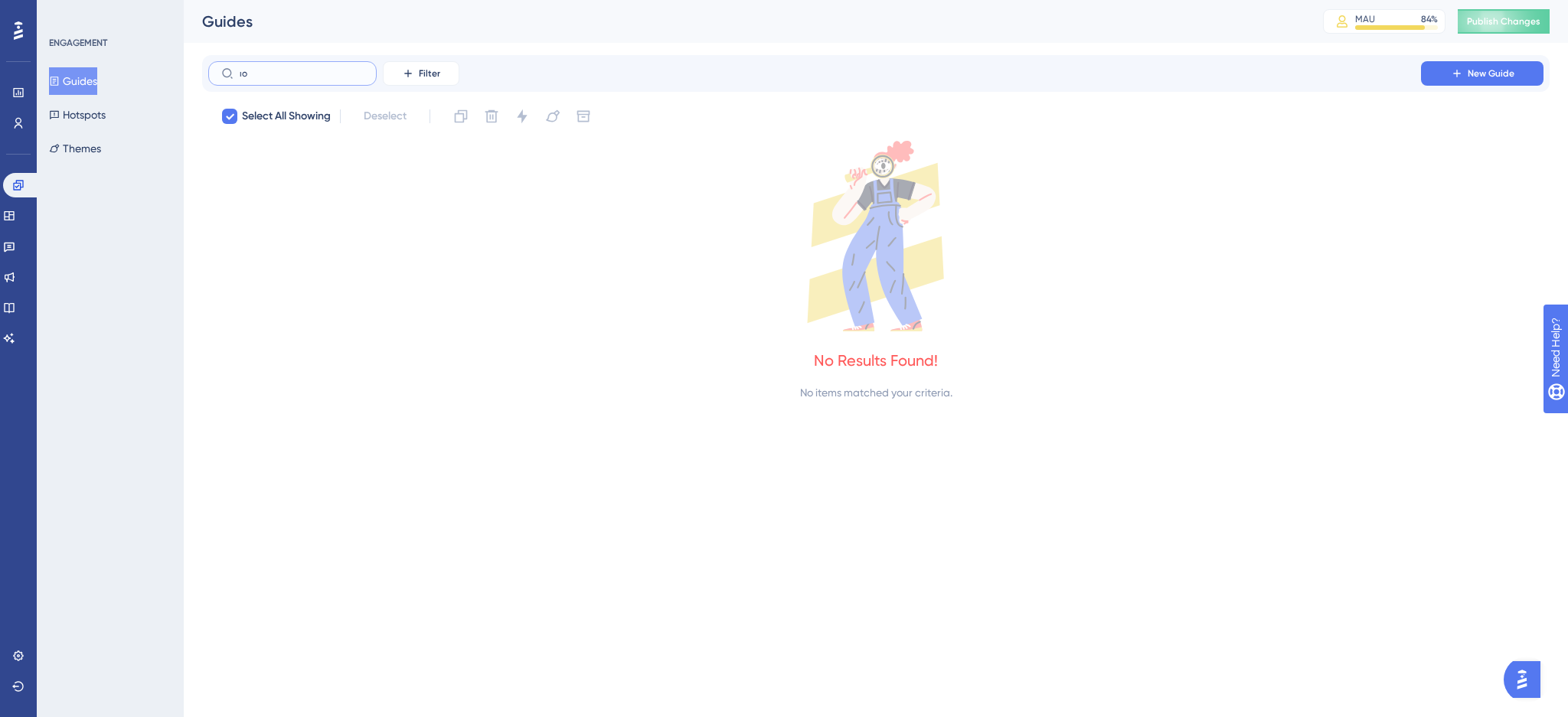
type input "ı"
checkbox input "false"
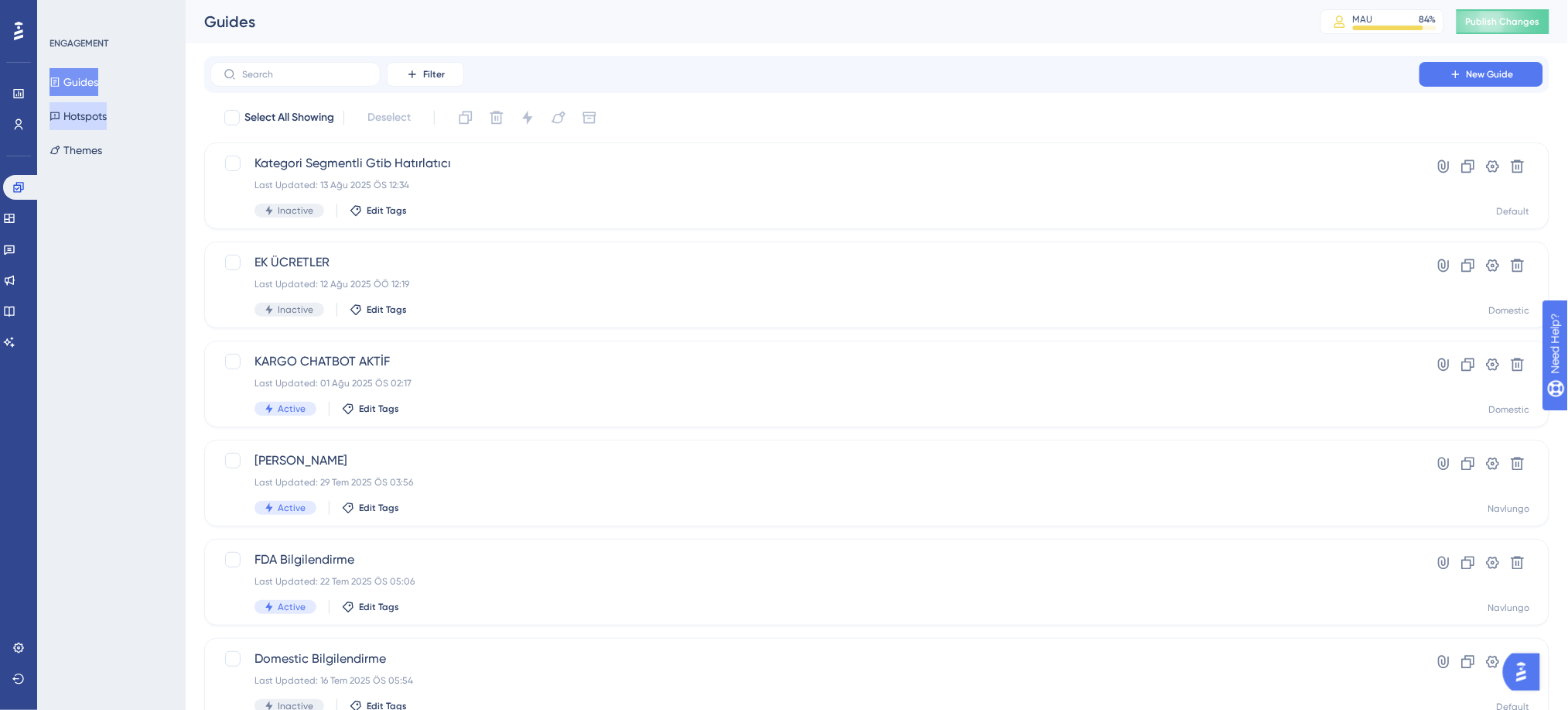
click at [84, 130] on div "Guides Hotspots Themes" at bounding box center [112, 116] width 125 height 96
click at [50, 112] on button "Hotspots" at bounding box center [78, 116] width 57 height 28
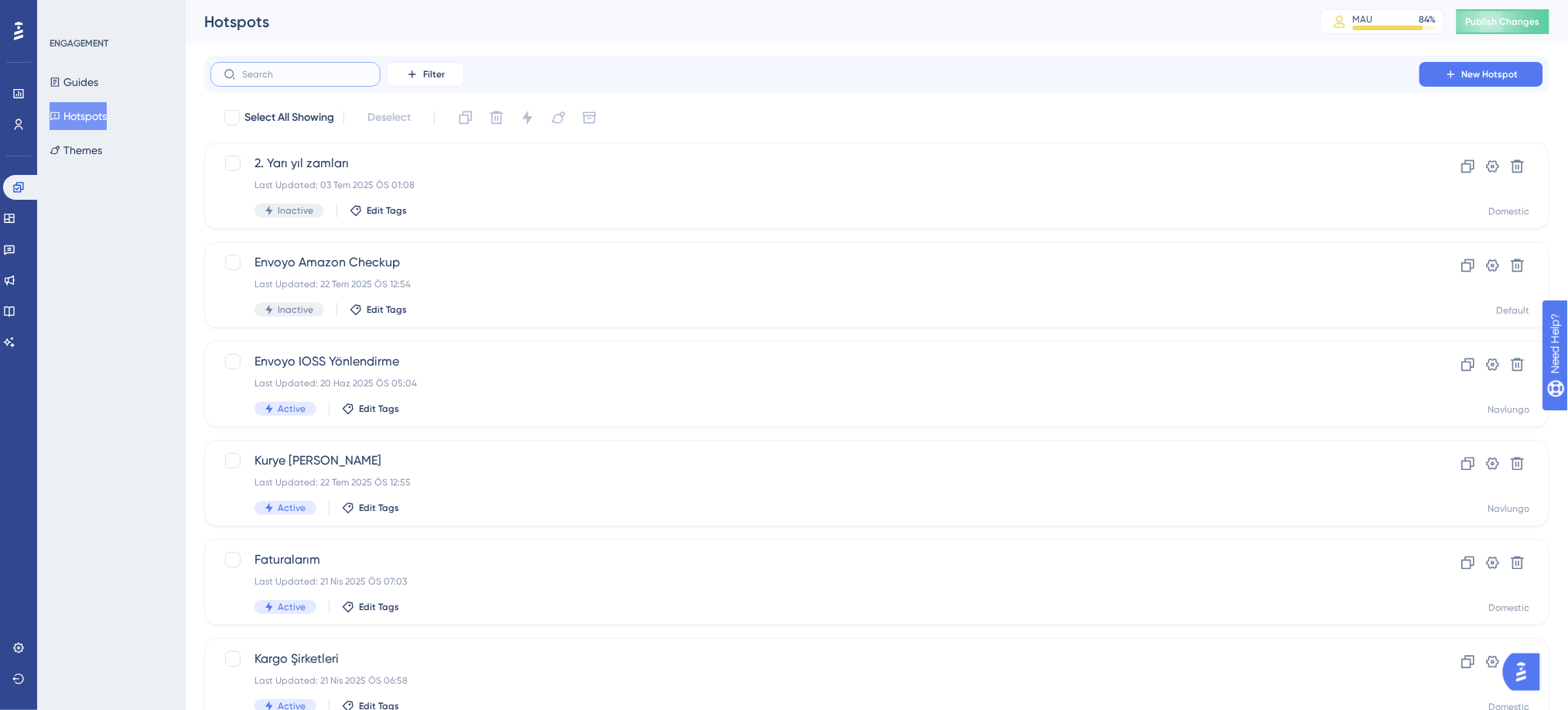
click at [278, 77] on input "text" at bounding box center [304, 75] width 125 height 11
type input "ıo"
checkbox input "true"
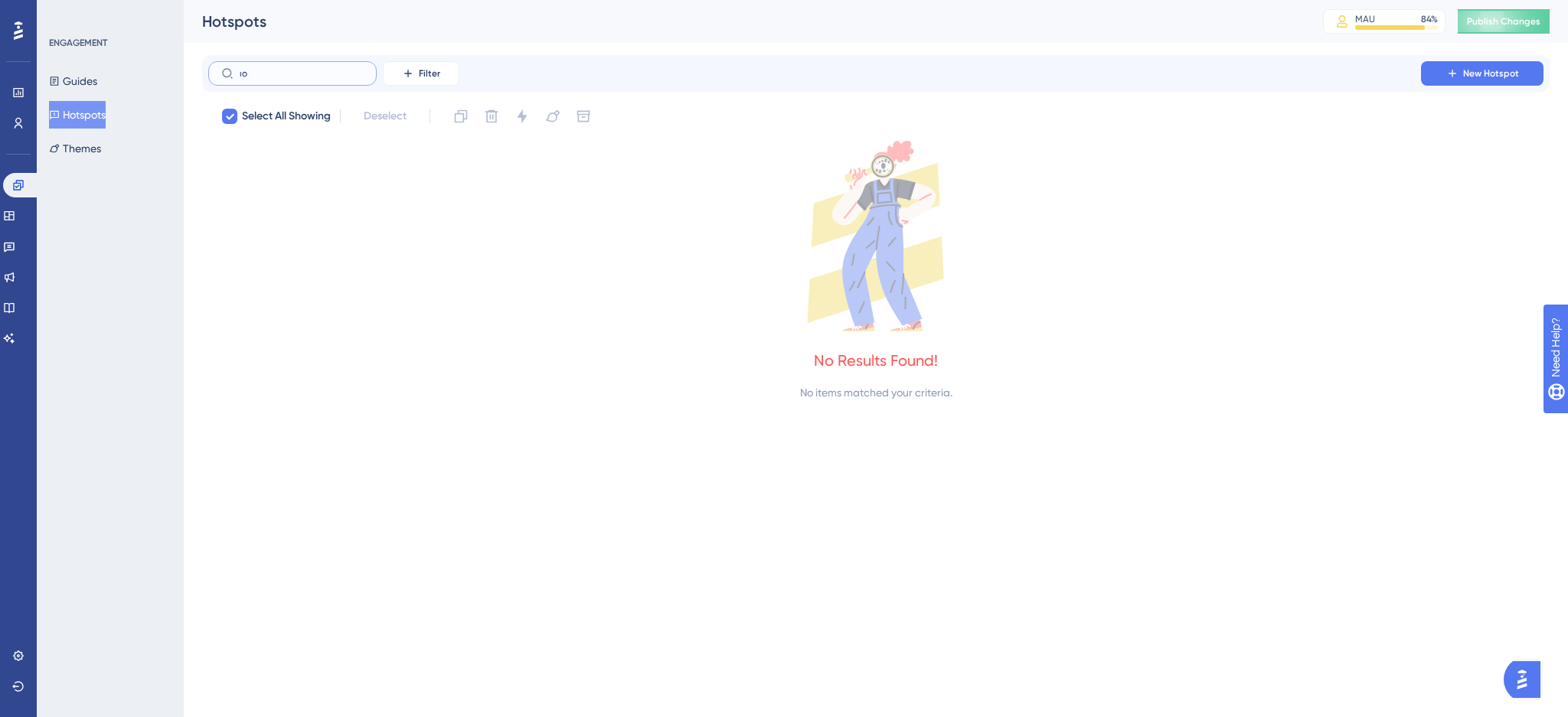
type input "ı"
checkbox input "false"
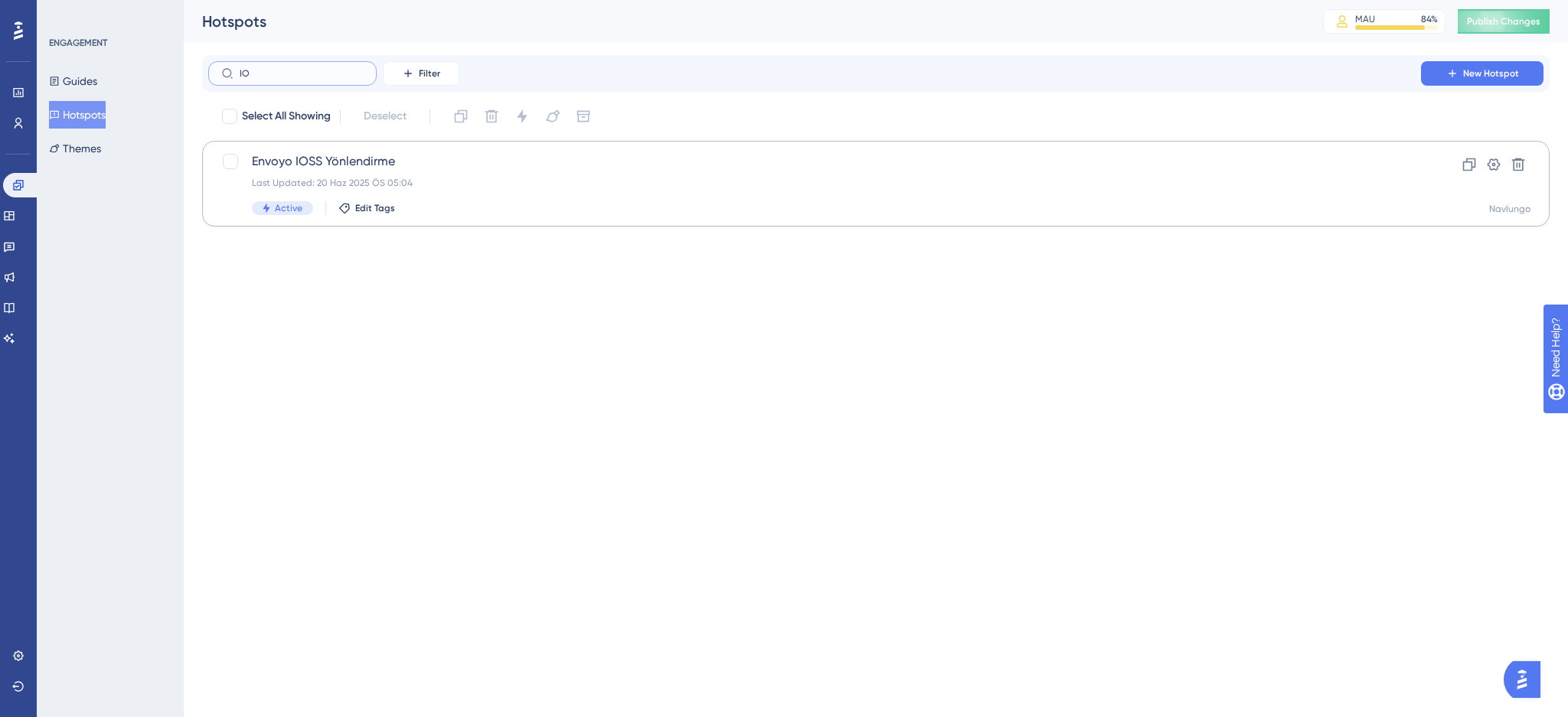
type input "IO"
click at [321, 172] on div "Envoyo IOSS Yönlendirme Last Updated: 20 Haz 2025 ÖS 05:04 Active Edit Tags" at bounding box center [814, 184] width 1125 height 63
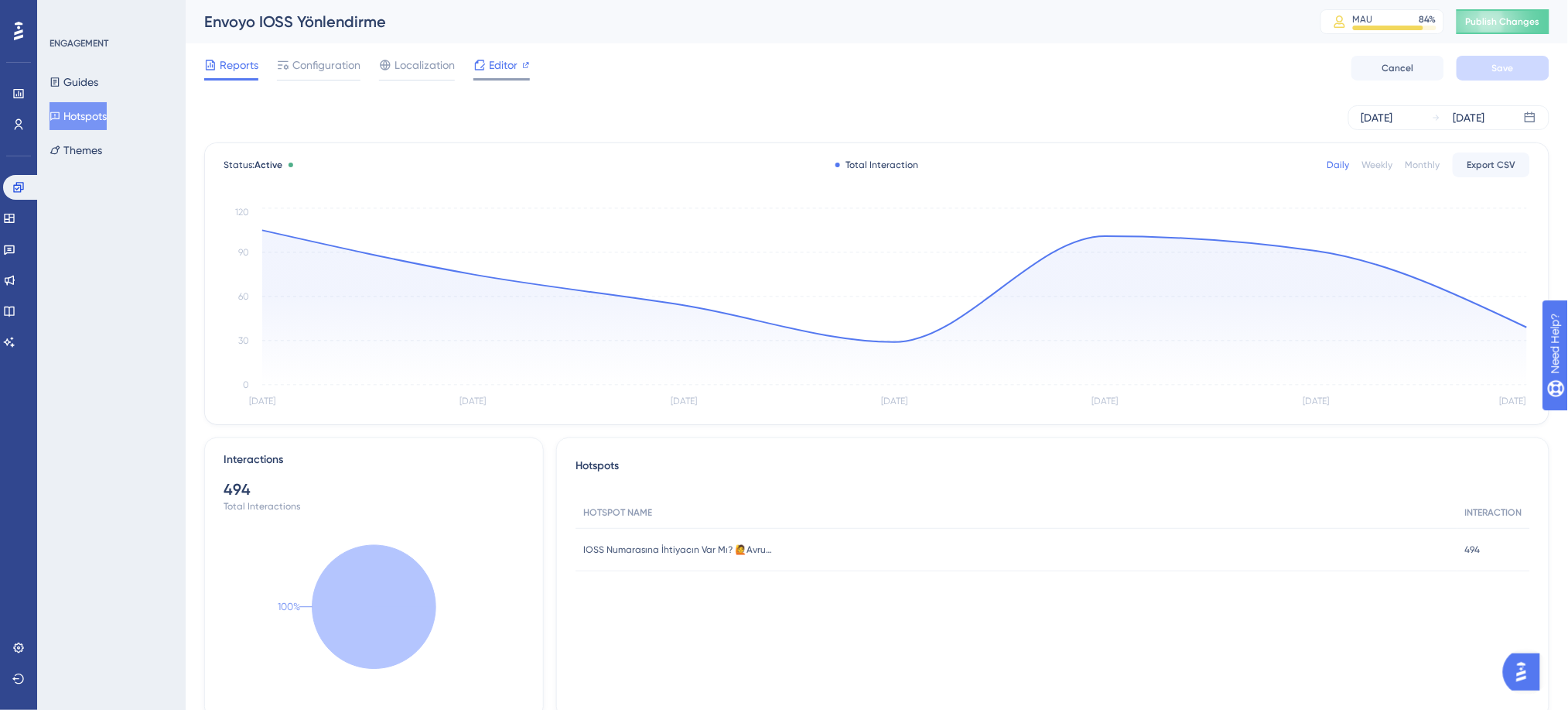
click at [509, 56] on span "Editor" at bounding box center [503, 65] width 28 height 19
click at [503, 62] on span "Editor" at bounding box center [503, 65] width 28 height 19
click at [7, 190] on link at bounding box center [21, 186] width 37 height 24
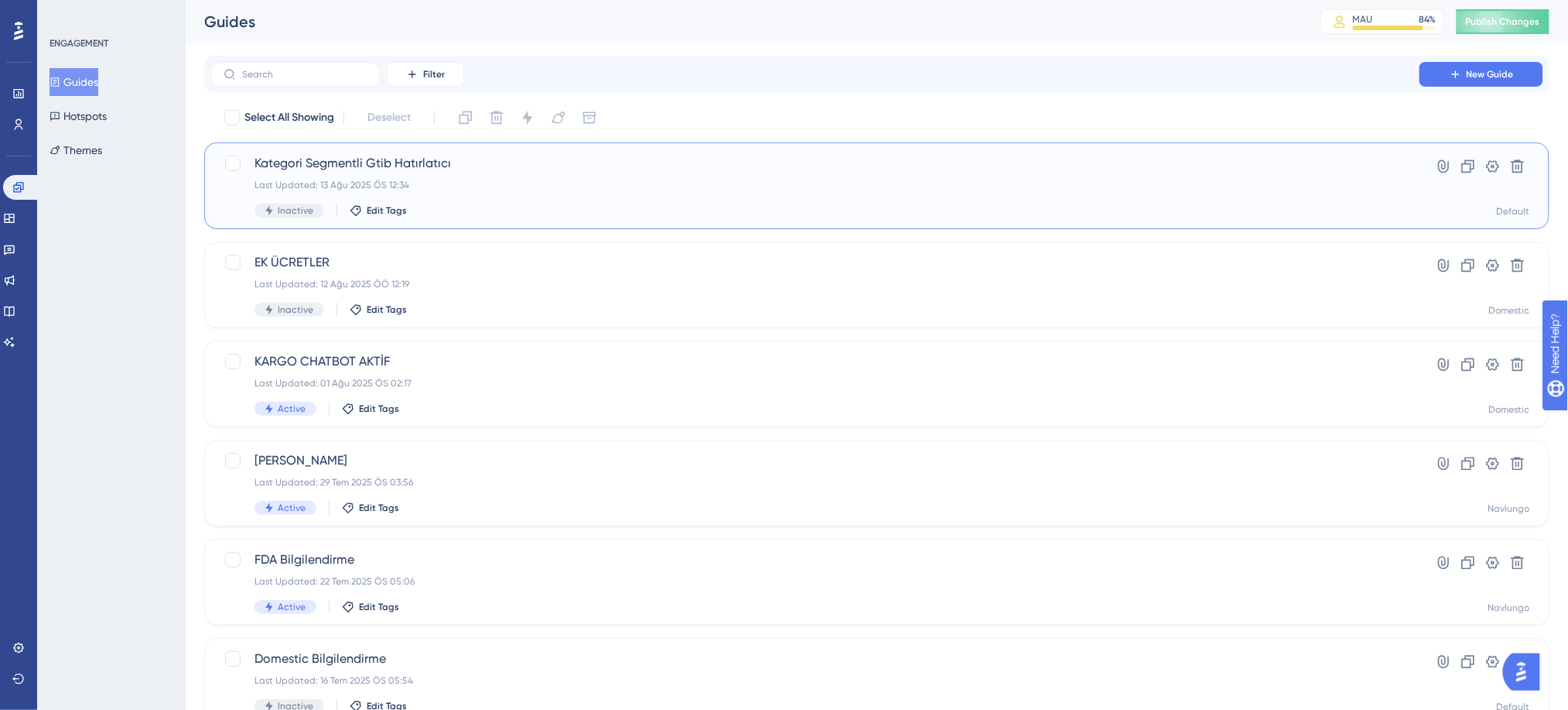
click at [391, 182] on div "Last Updated: 13 Ağu 2025 ÖS 12:34" at bounding box center [815, 185] width 1121 height 13
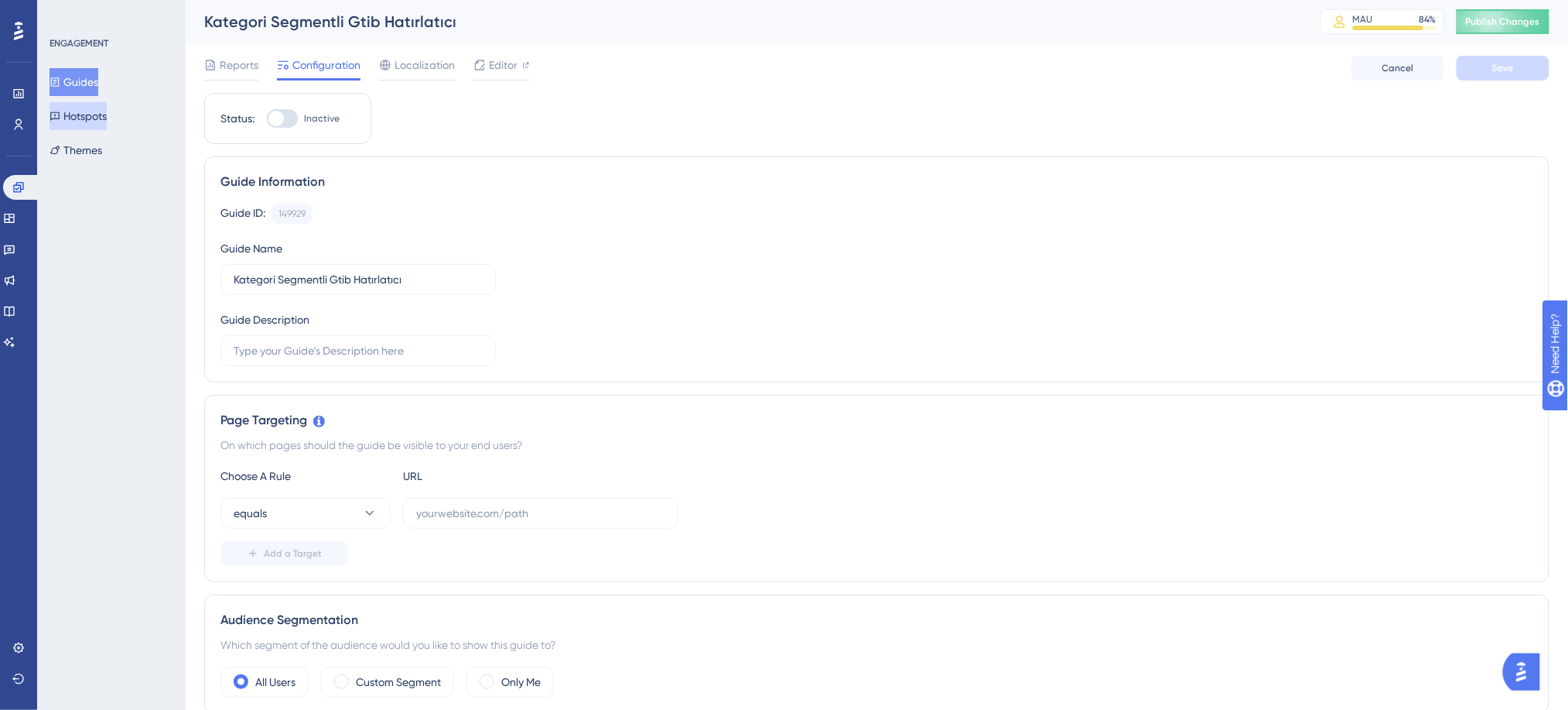
click at [101, 116] on button "Hotspots" at bounding box center [78, 116] width 57 height 28
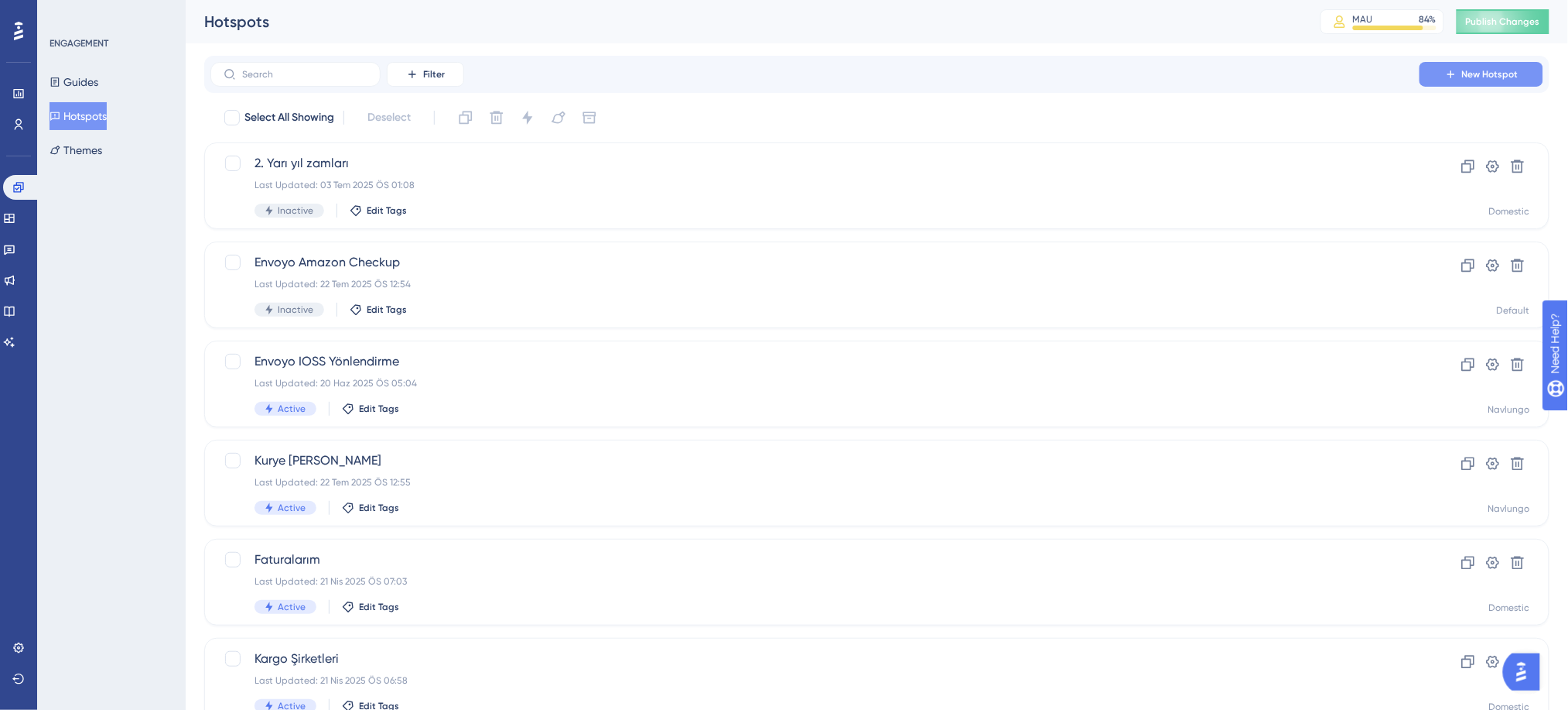
click at [1454, 68] on icon at bounding box center [1452, 75] width 13 height 13
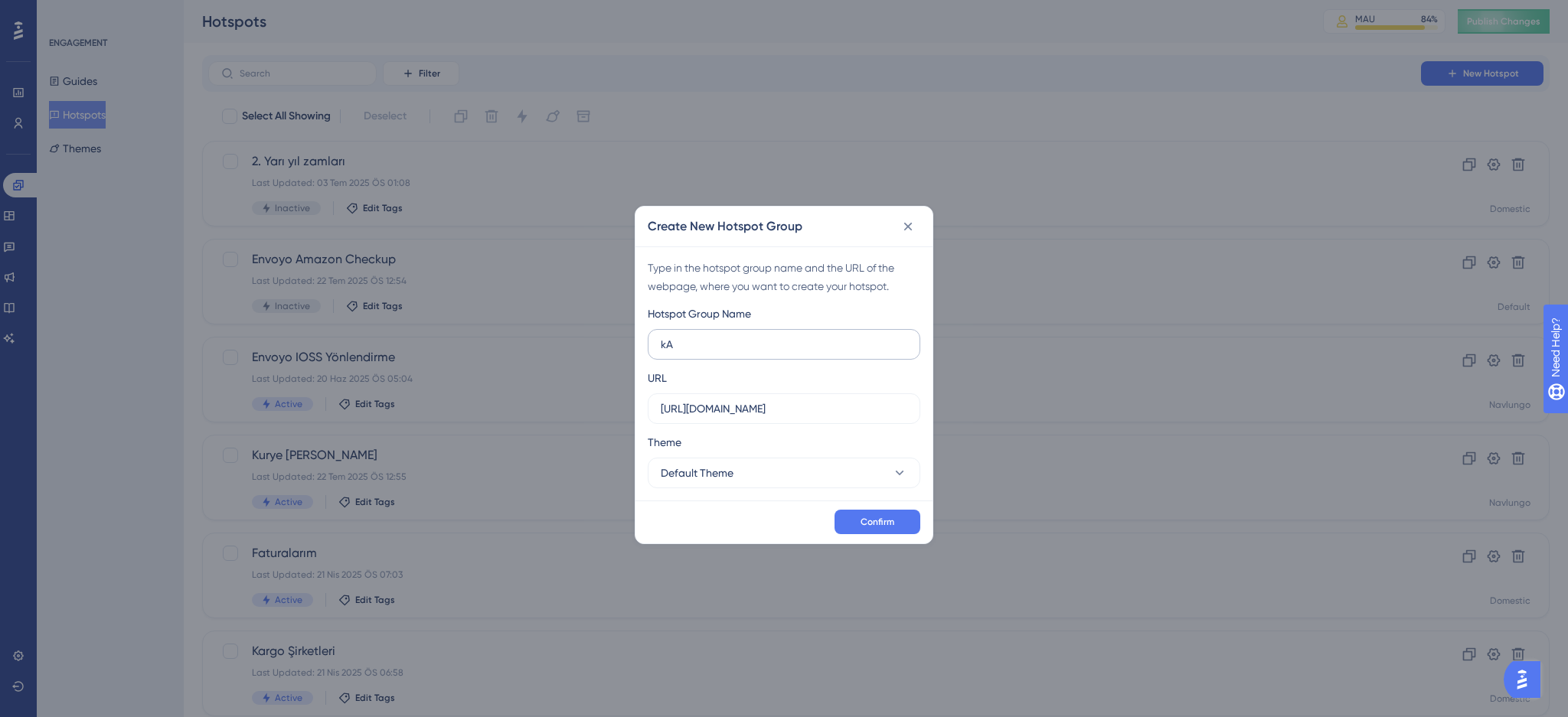
type input "k"
type input "Kategori Bazlı GTİB"
click at [766, 462] on button "Default Theme" at bounding box center [784, 473] width 272 height 30
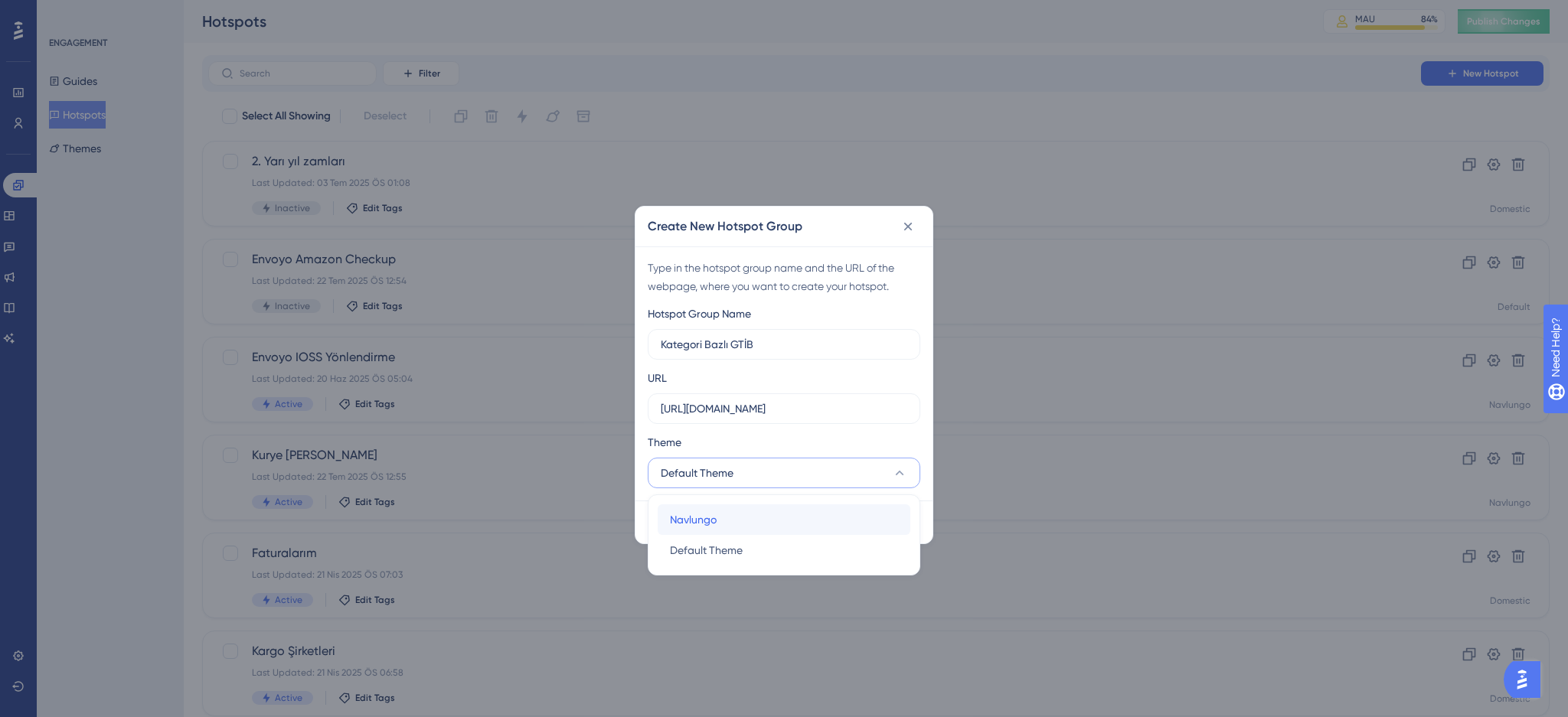
click at [751, 523] on div "Navlungo Navlungo" at bounding box center [783, 519] width 228 height 30
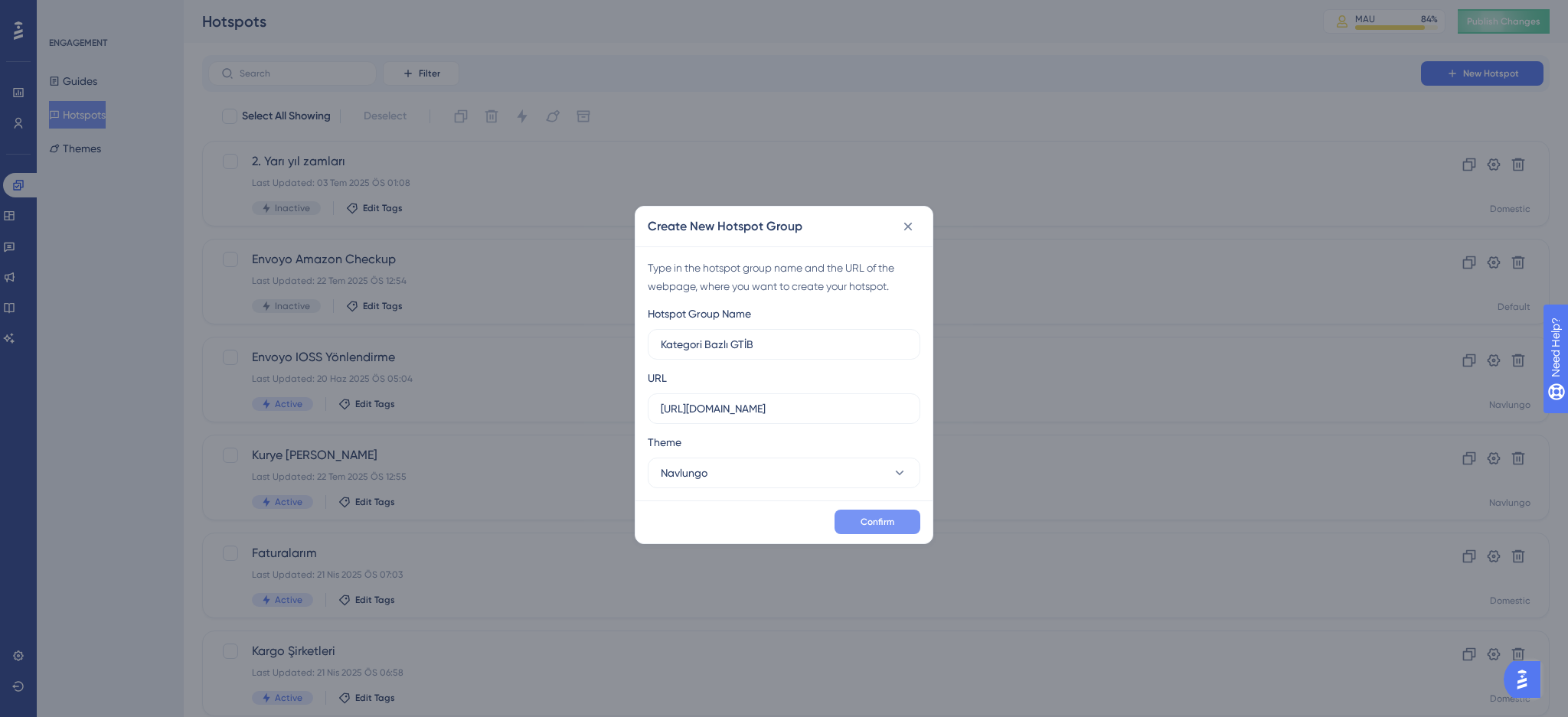
click at [885, 528] on button "Confirm" at bounding box center [877, 522] width 86 height 24
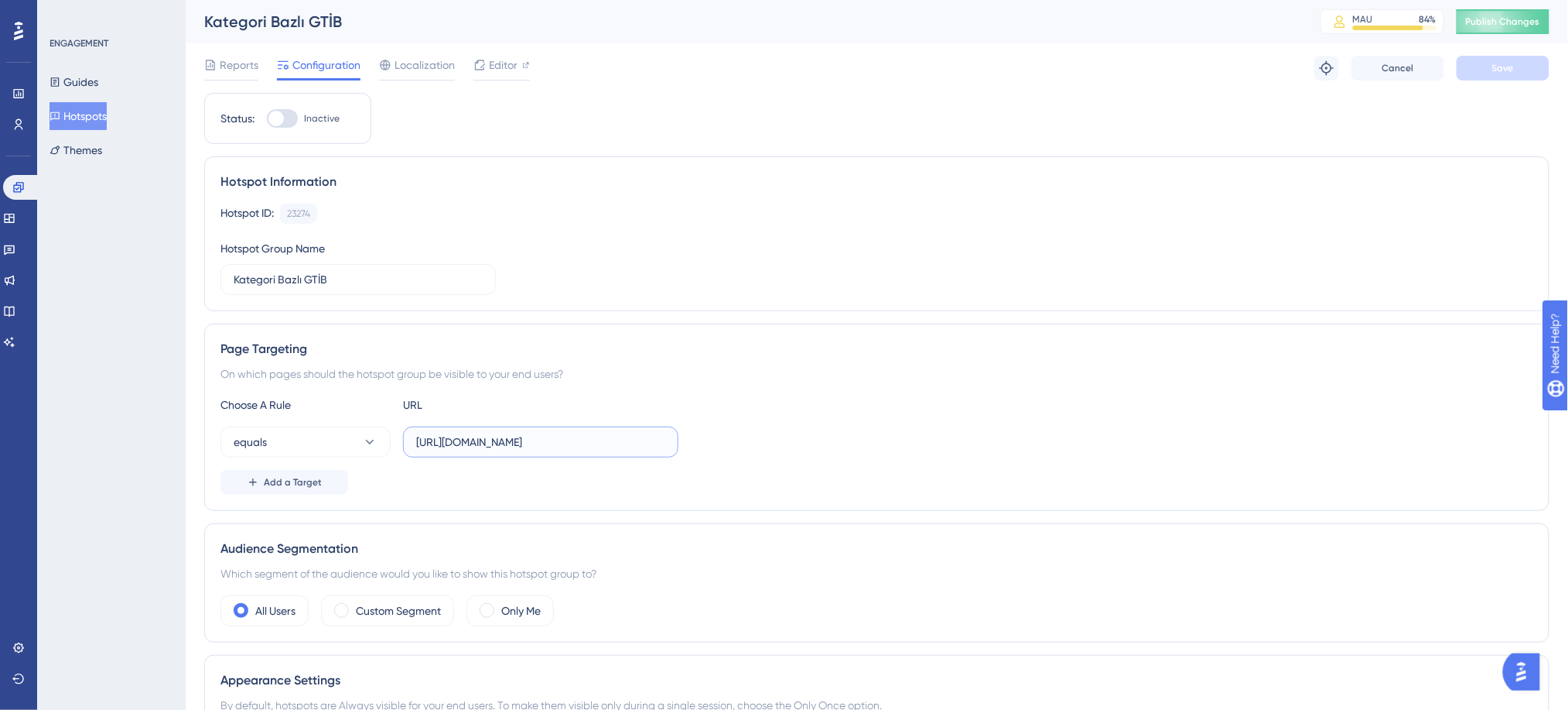
click at [495, 443] on input "[URL][DOMAIN_NAME]" at bounding box center [541, 442] width 249 height 17
paste input "searchs"
type input "[URL][DOMAIN_NAME]"
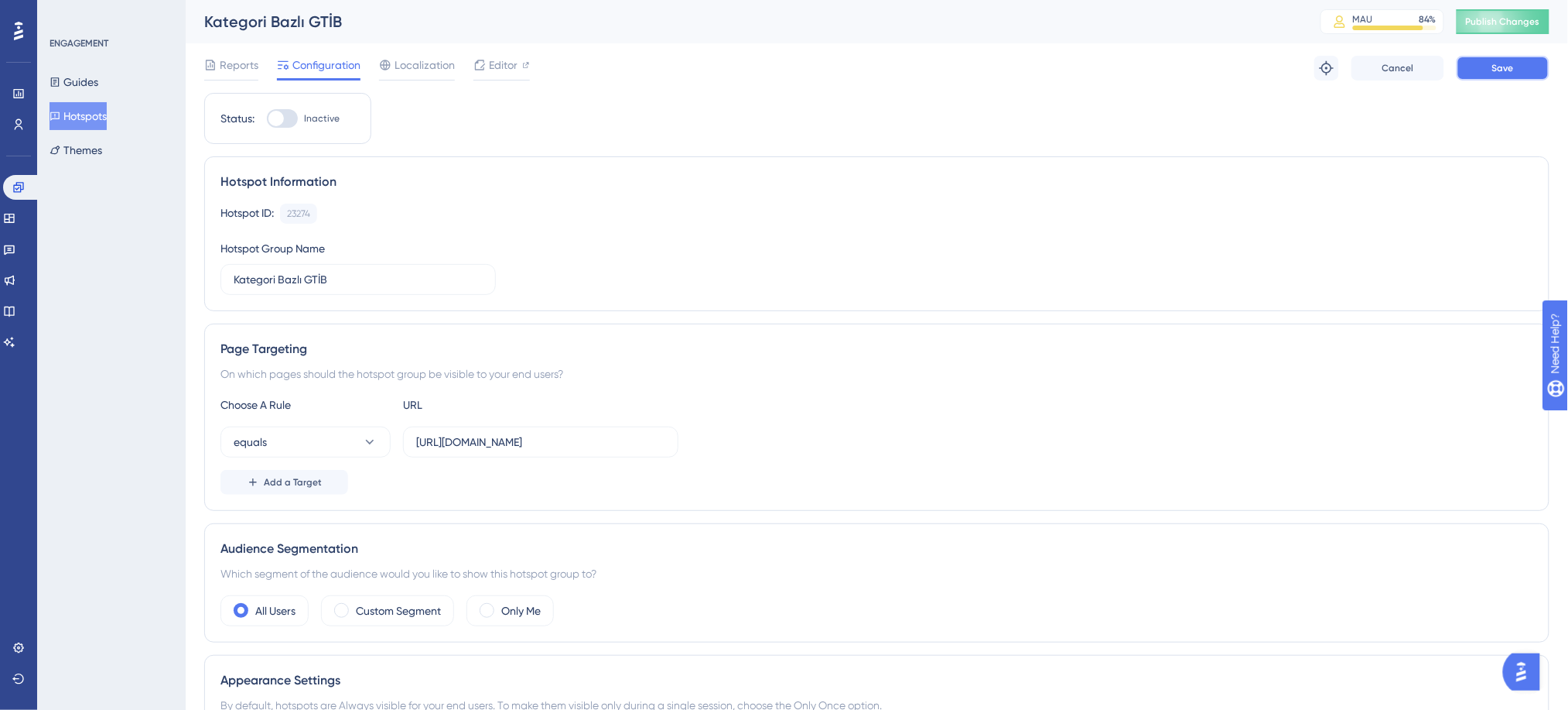
click at [1522, 72] on button "Save" at bounding box center [1503, 68] width 93 height 24
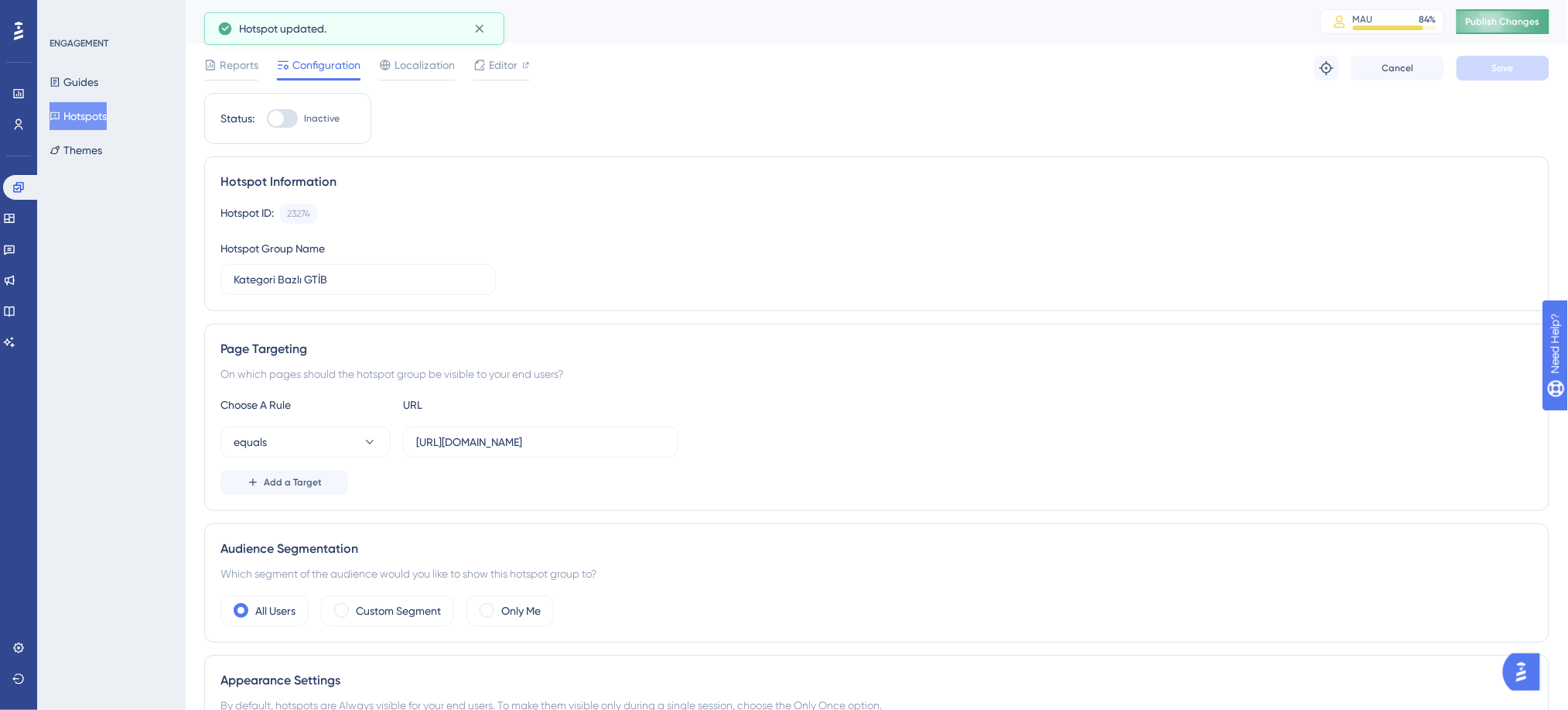
click at [1494, 18] on span "Publish Changes" at bounding box center [1503, 22] width 74 height 13
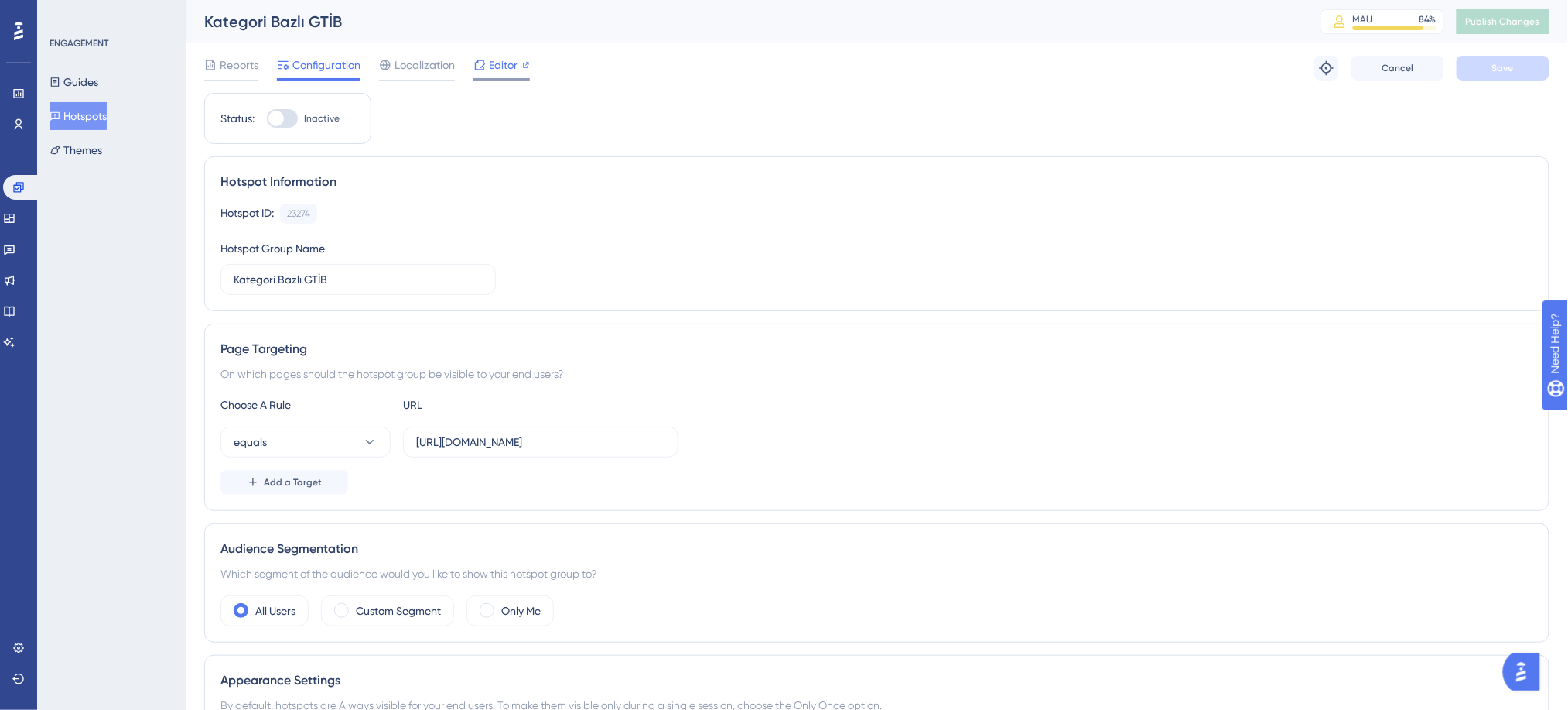
click at [497, 64] on span "Editor" at bounding box center [503, 65] width 28 height 19
click at [546, 487] on div "Add a Target" at bounding box center [877, 481] width 1313 height 24
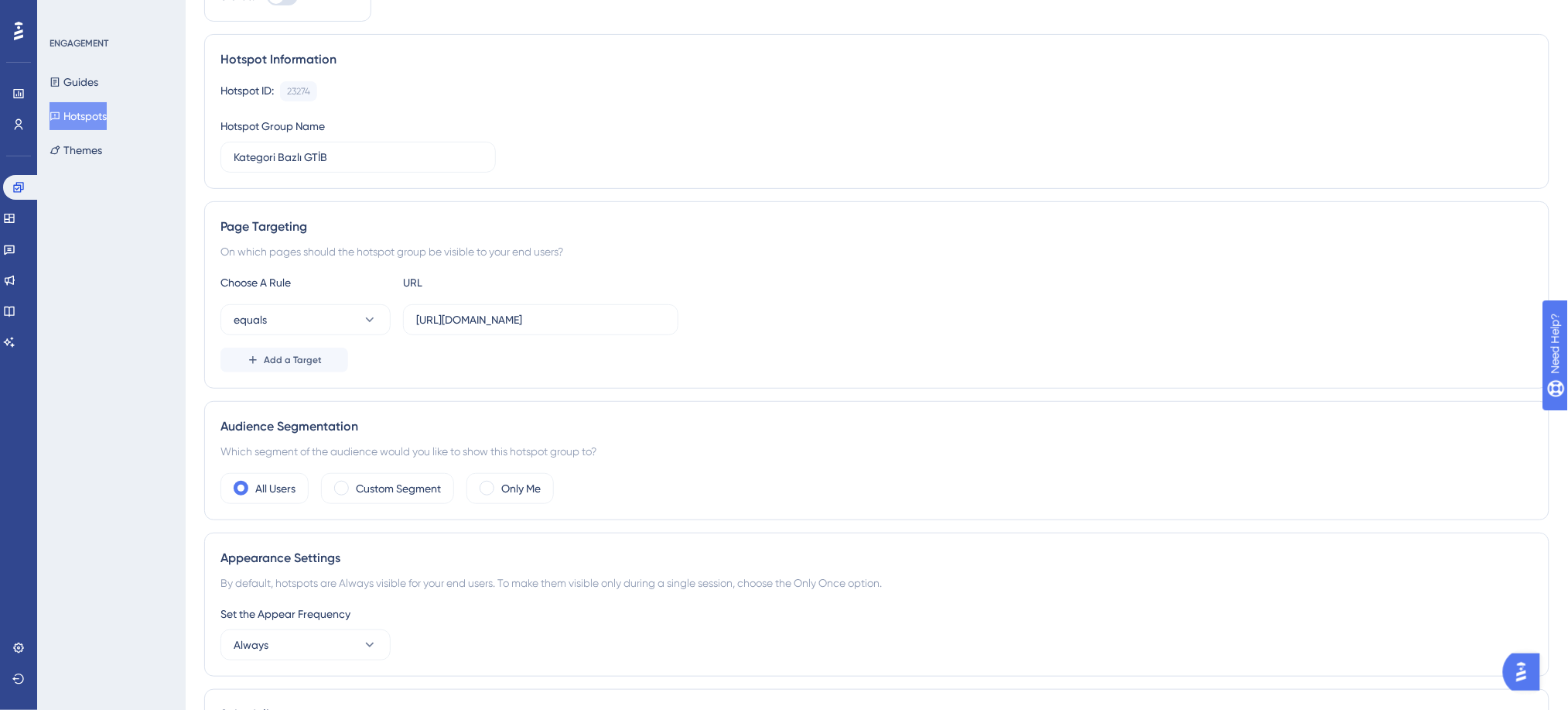
scroll to position [206, 0]
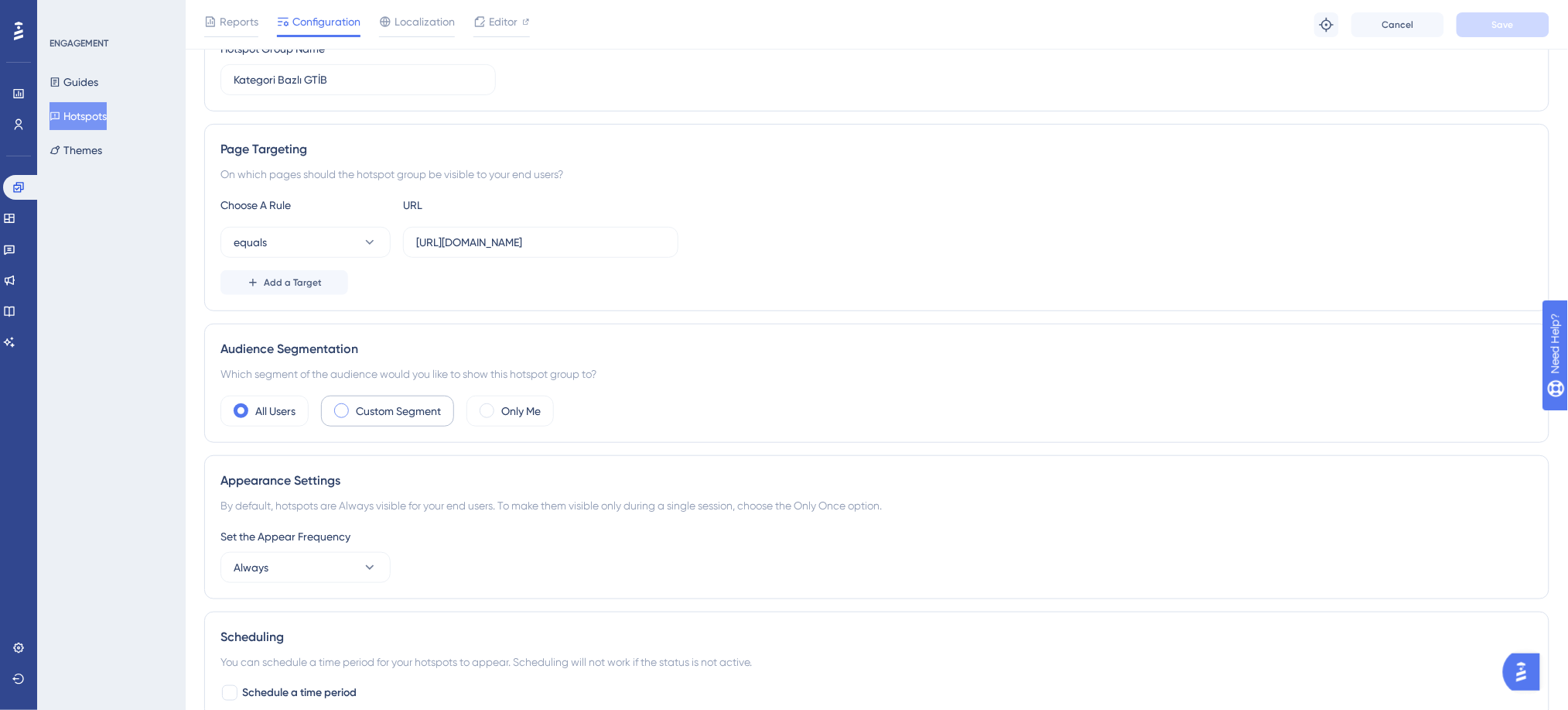
click at [397, 412] on label "Custom Segment" at bounding box center [398, 411] width 85 height 19
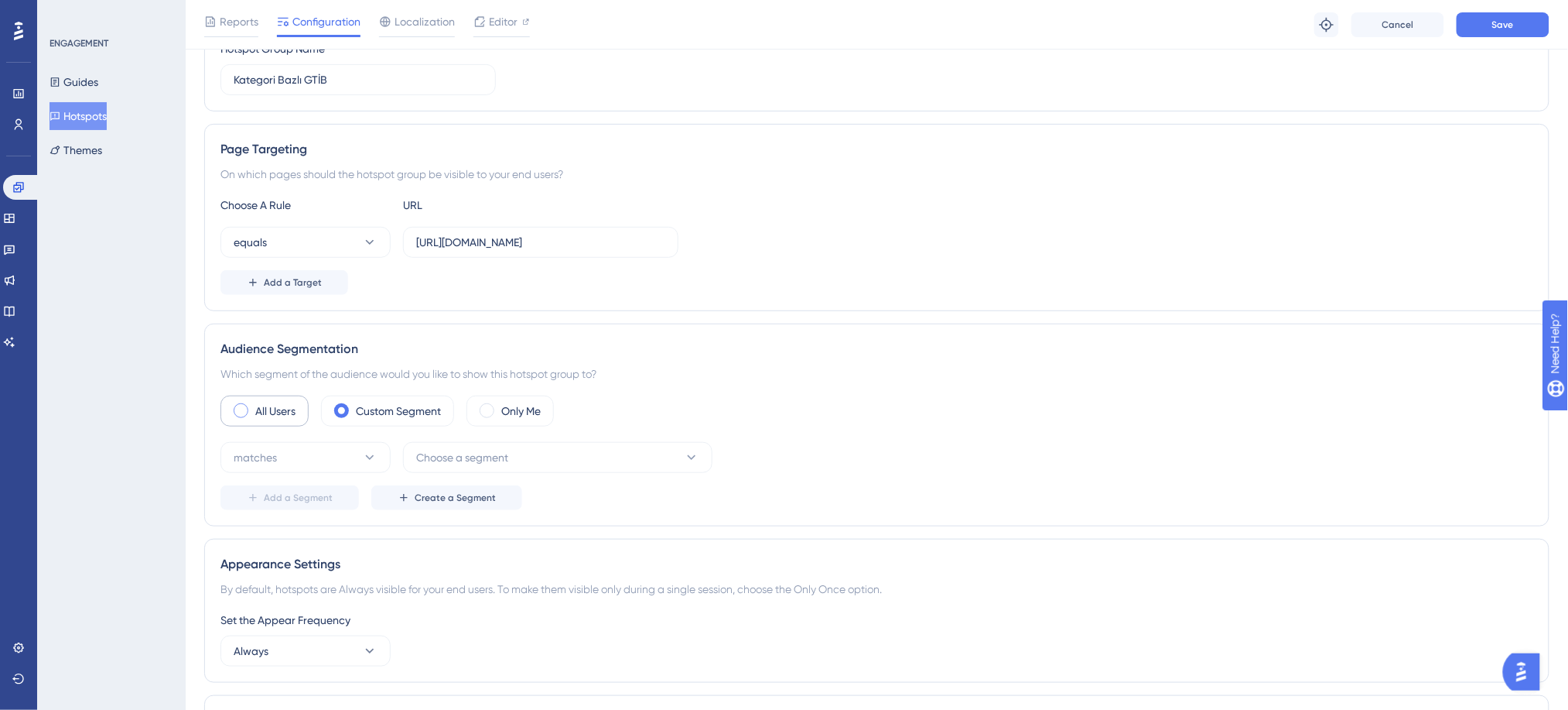
click at [292, 414] on label "All Users" at bounding box center [275, 411] width 40 height 19
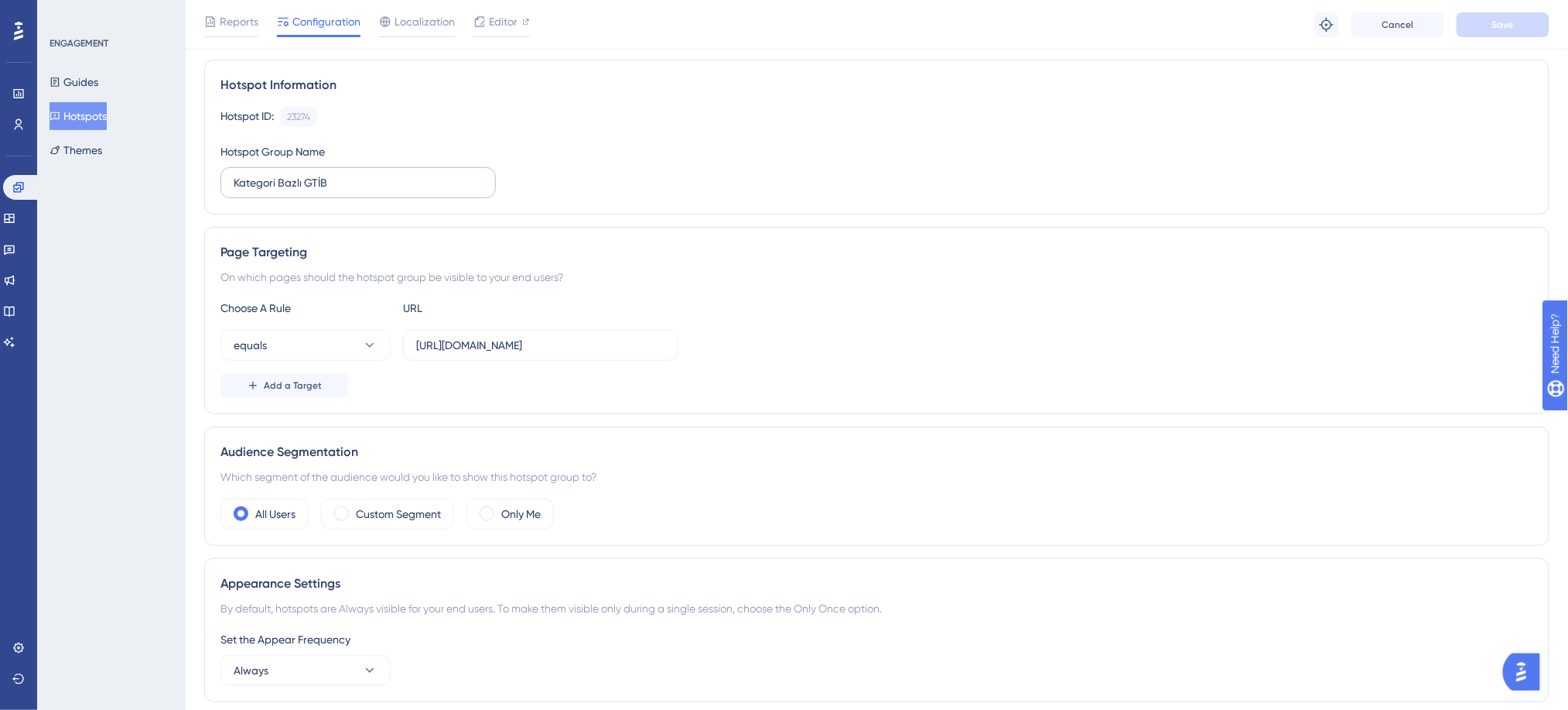
scroll to position [0, 0]
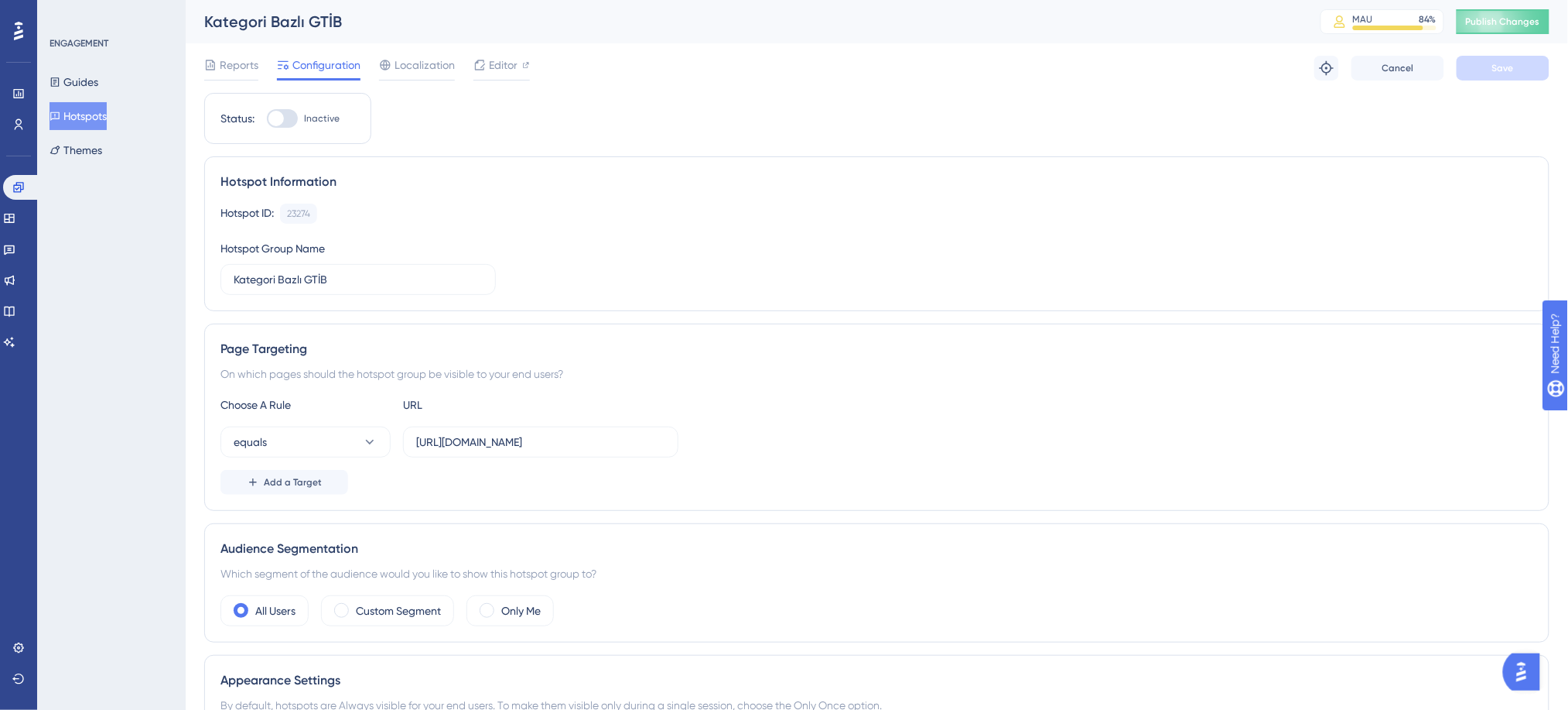
click at [91, 113] on button "Hotspots" at bounding box center [78, 116] width 57 height 28
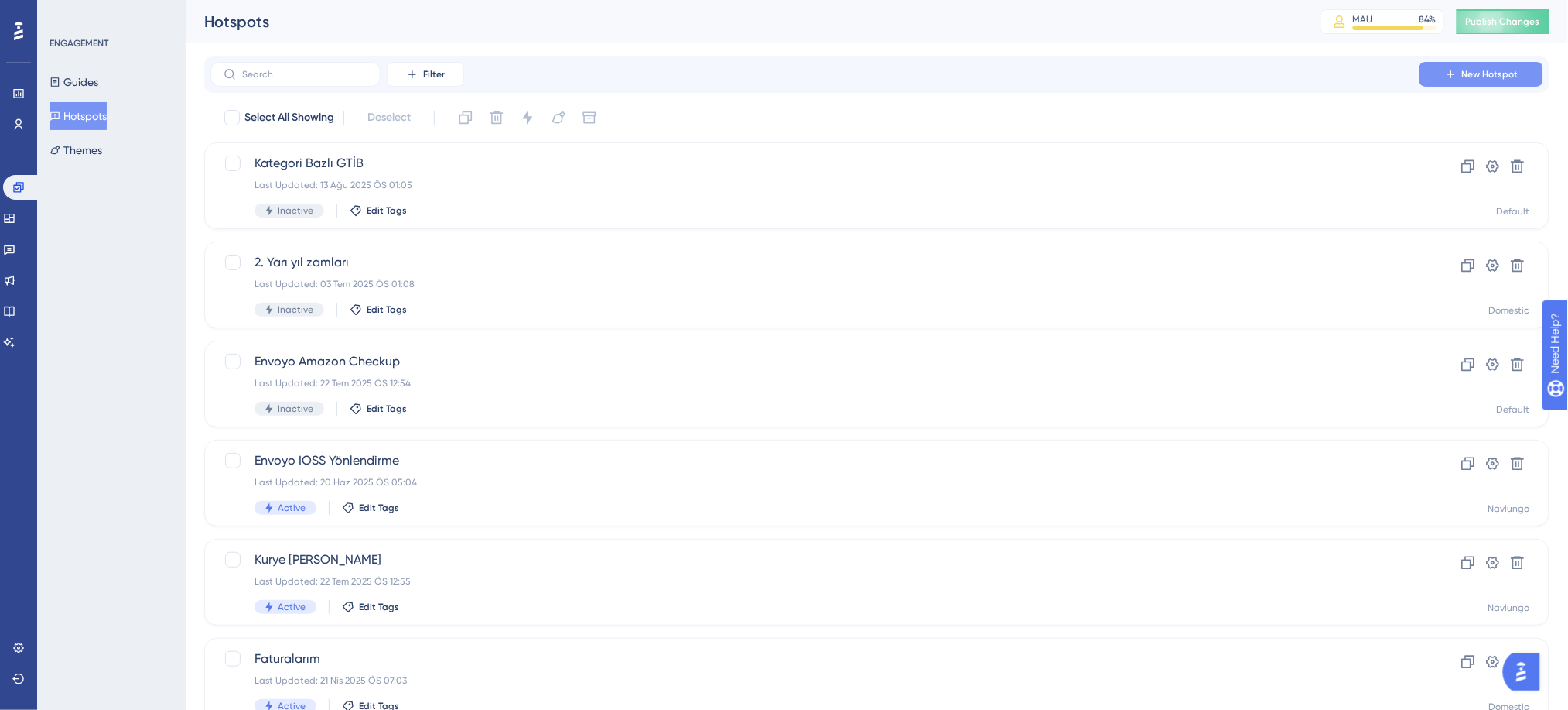
click at [1489, 74] on span "New Hotspot" at bounding box center [1490, 75] width 57 height 13
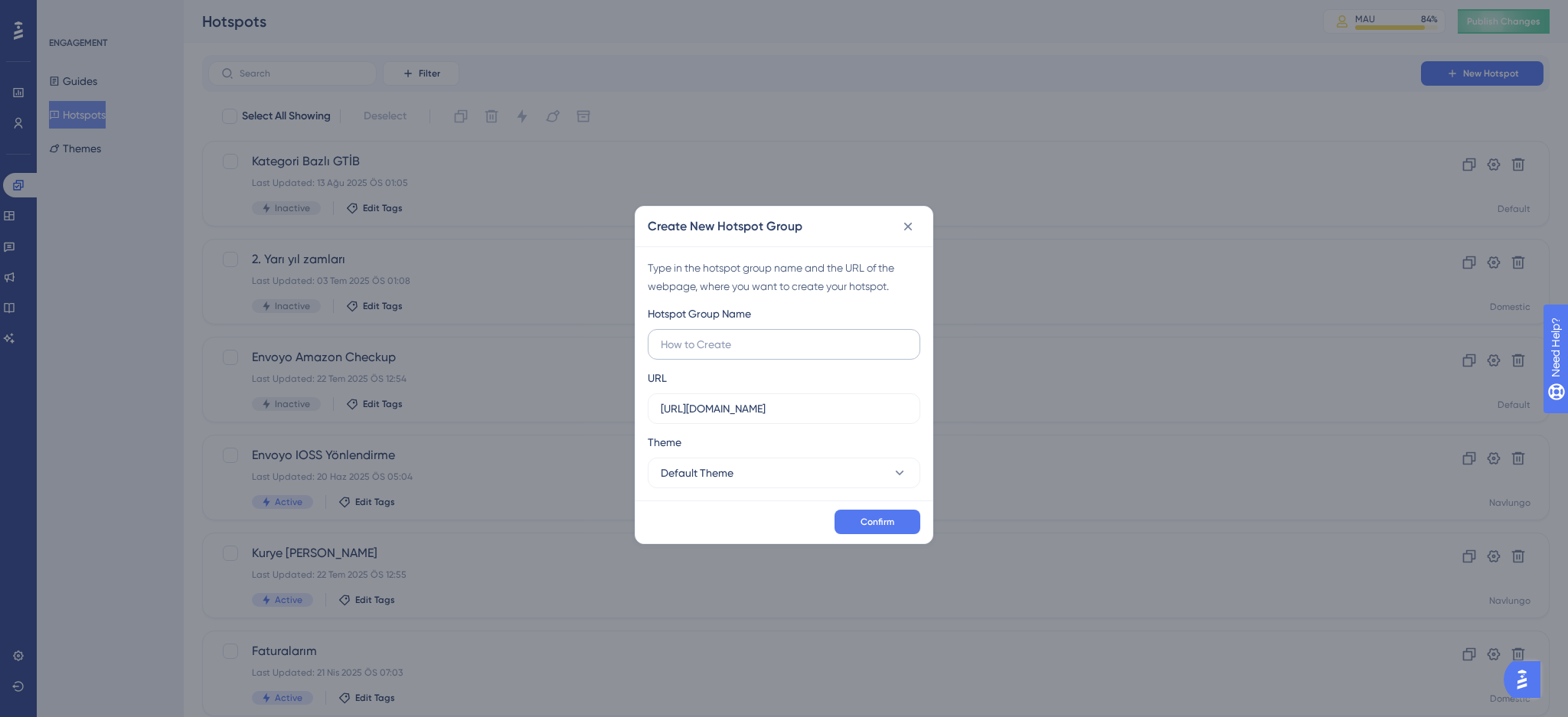
click at [723, 345] on input "text" at bounding box center [783, 345] width 247 height 17
type input "d"
type input "DDP"
click at [765, 491] on div "Type in the hotspot group name and the URL of the webpage, where you want to cr…" at bounding box center [784, 373] width 297 height 254
click at [760, 471] on button "Default Theme" at bounding box center [784, 473] width 272 height 30
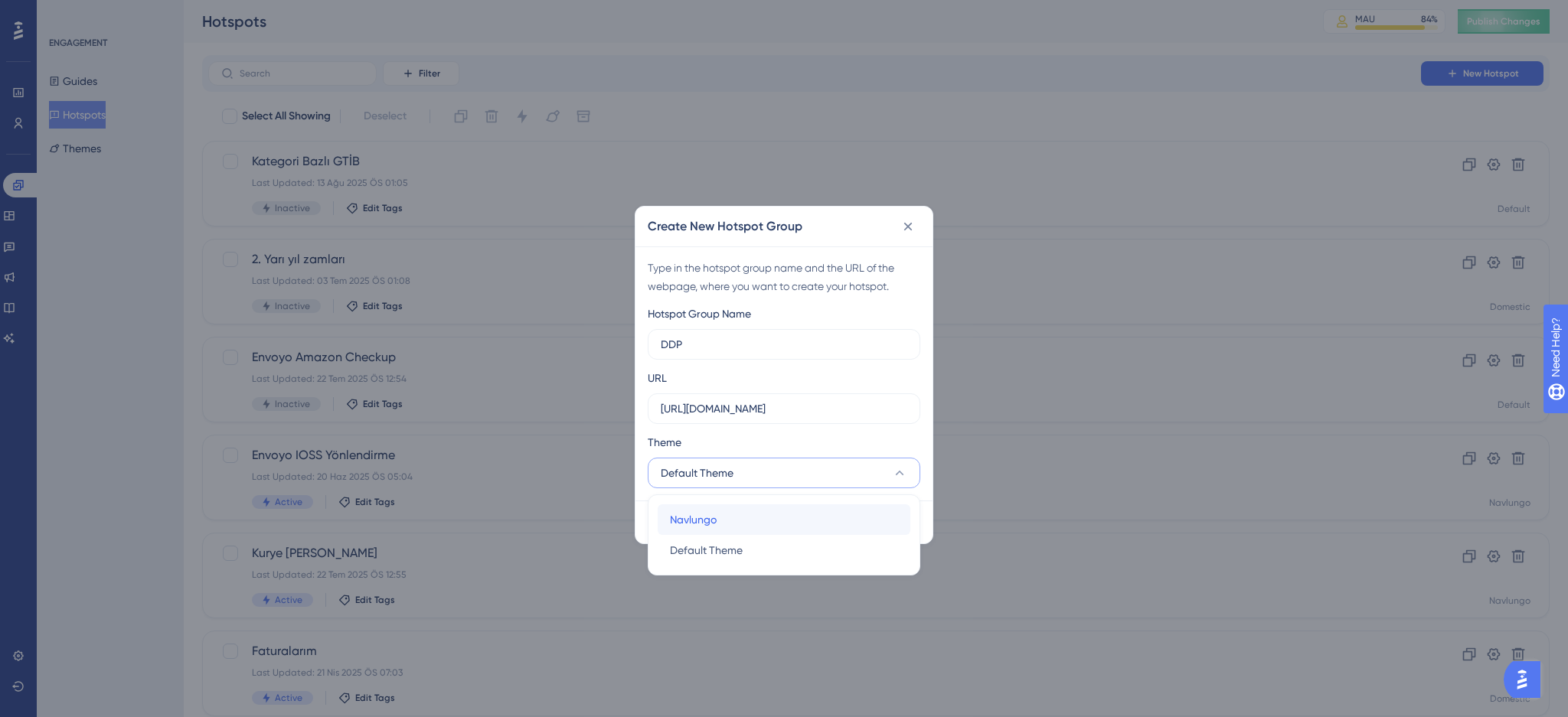
click at [730, 510] on div "Navlungo Navlungo" at bounding box center [783, 519] width 228 height 30
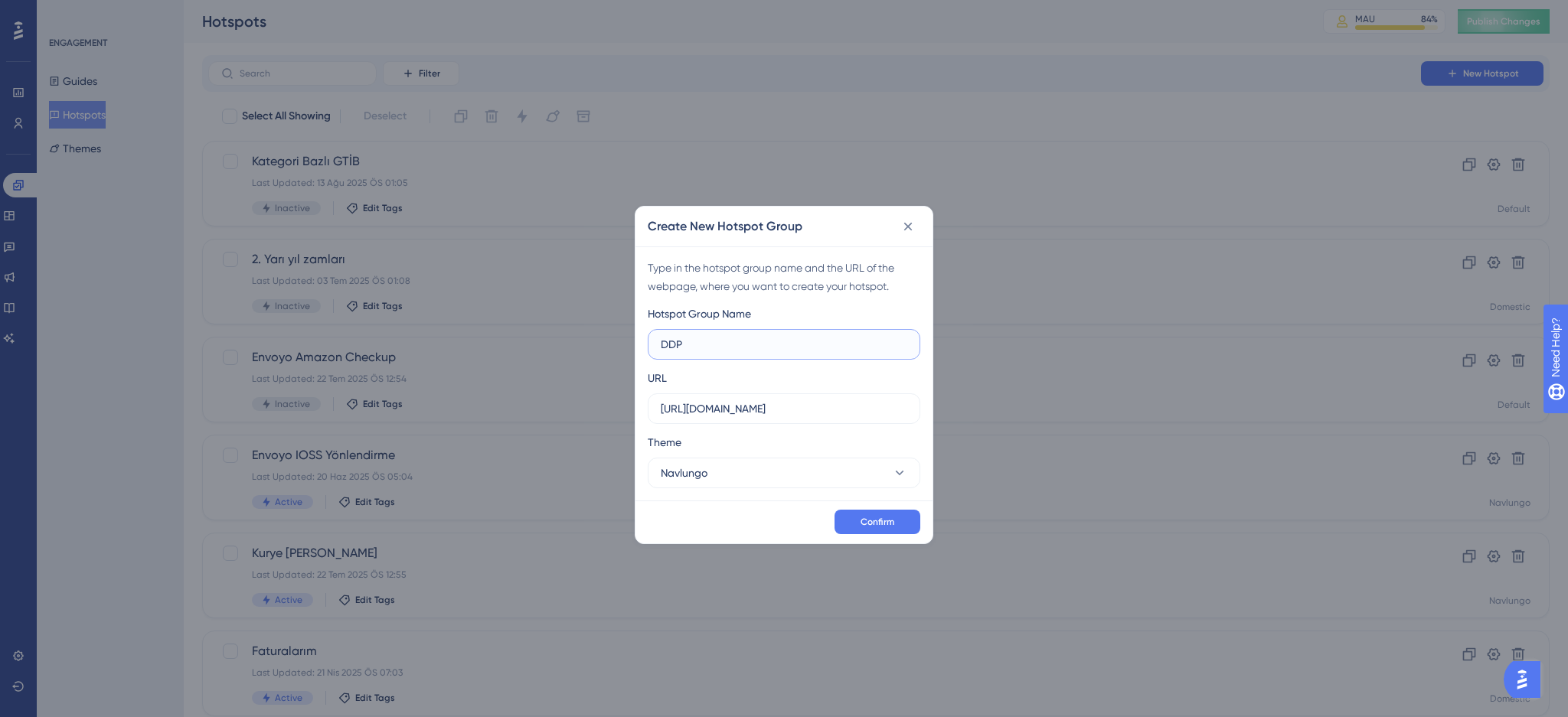
click at [731, 350] on input "DDP" at bounding box center [783, 345] width 247 height 17
click at [692, 411] on input "[URL][DOMAIN_NAME]" at bounding box center [783, 409] width 247 height 17
paste input "-[URL]"
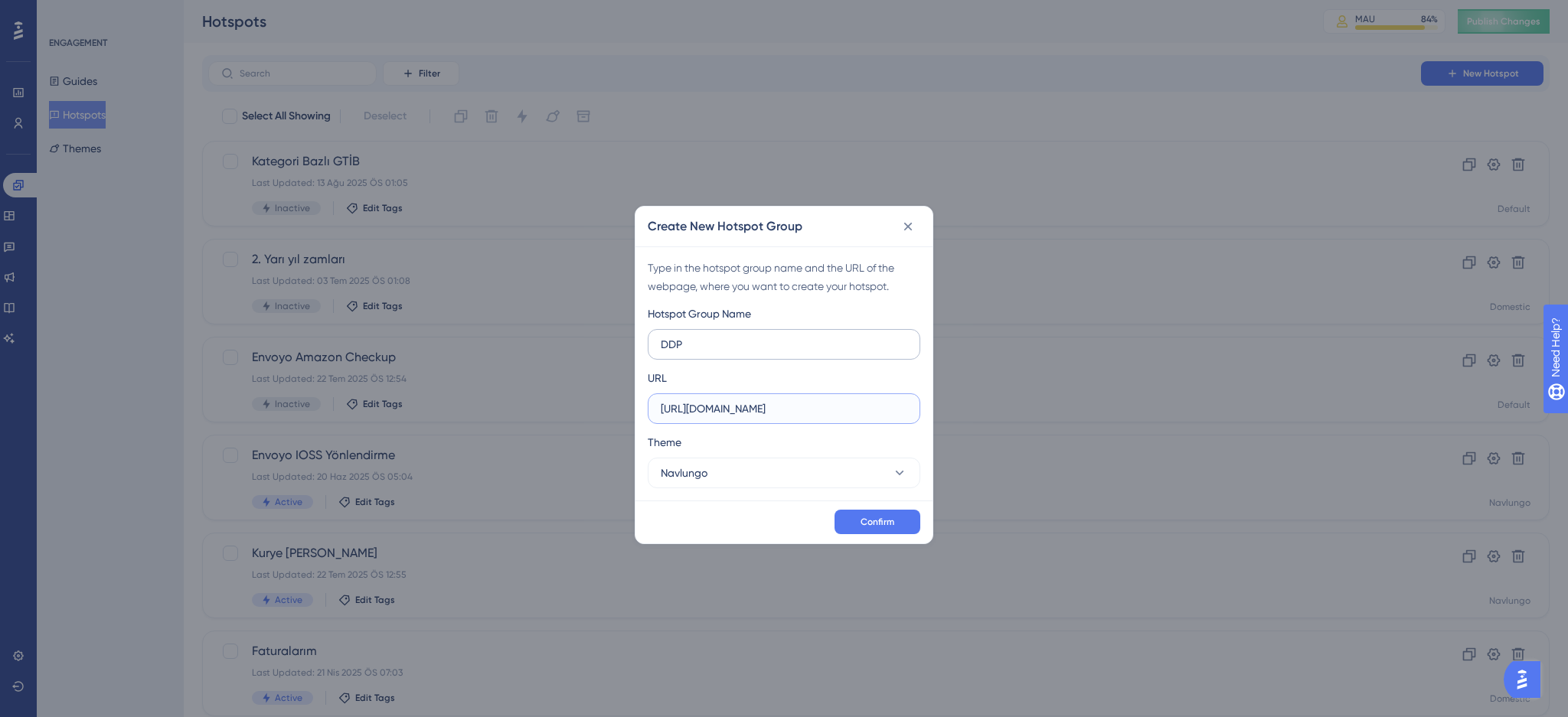
type input "[URL][DOMAIN_NAME]"
click at [712, 347] on input "DDP" at bounding box center [783, 345] width 247 height 17
type input "DDP Tetikleme"
click at [876, 531] on button "Confirm" at bounding box center [877, 522] width 86 height 24
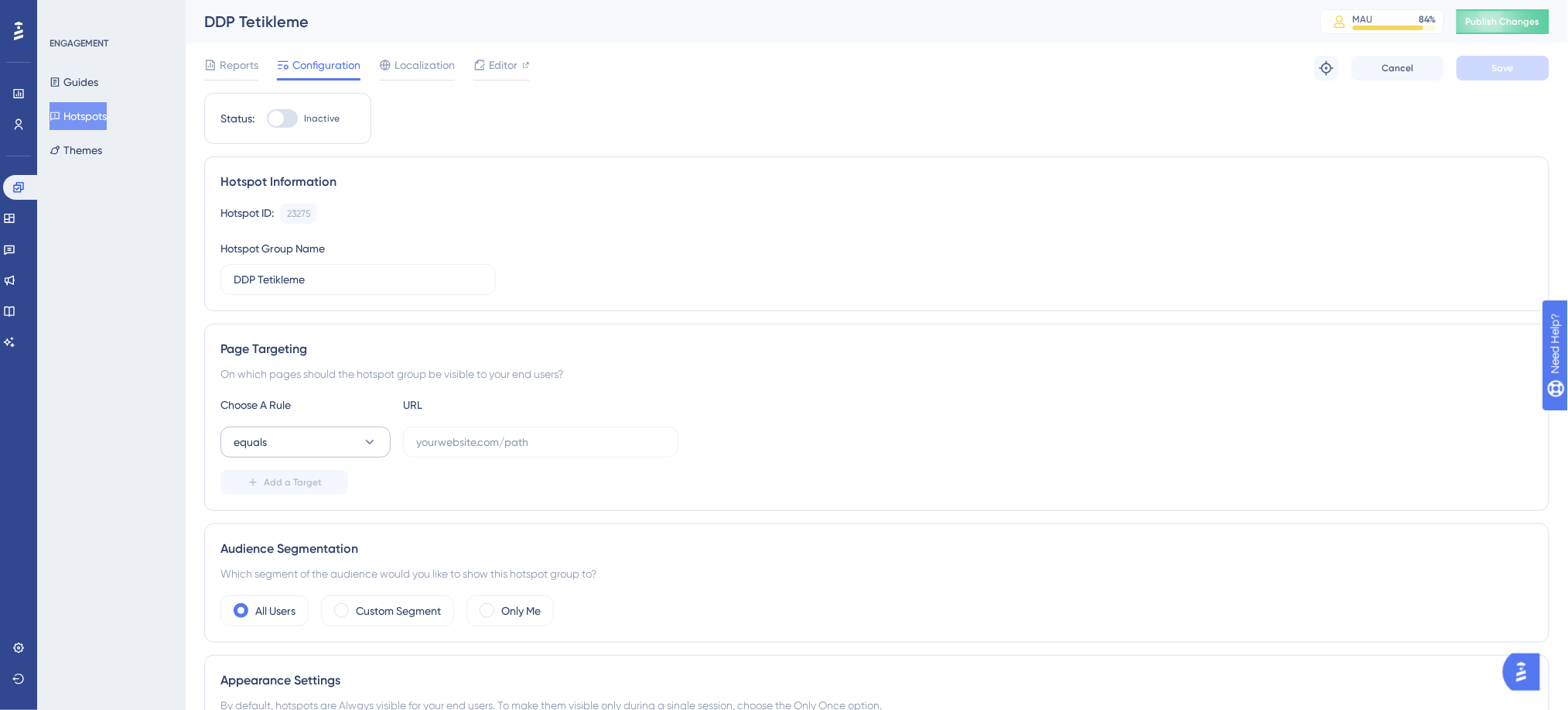
click at [340, 458] on div "Choose A Rule URL equals Add a Target" at bounding box center [877, 445] width 1313 height 99
click at [340, 451] on button "equals" at bounding box center [306, 441] width 171 height 31
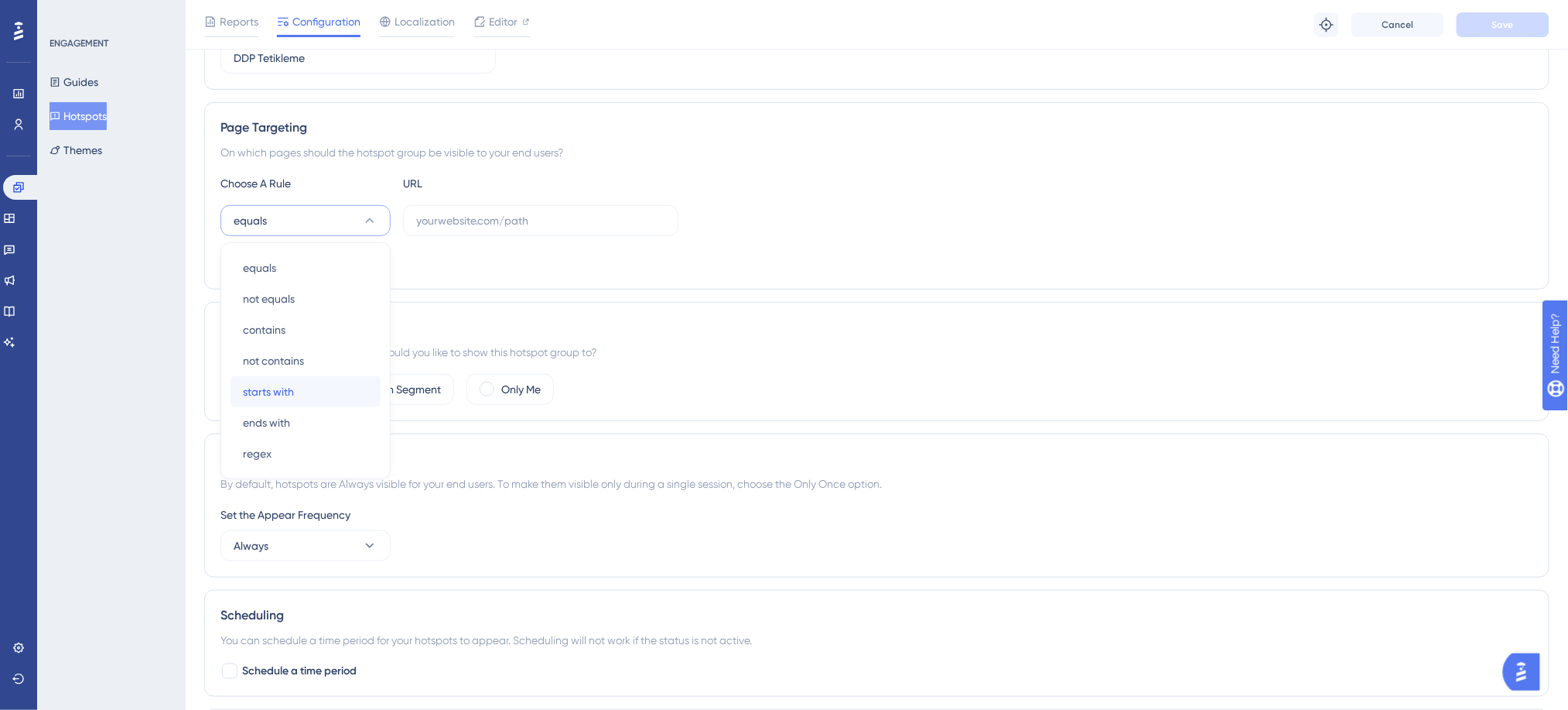
click at [306, 397] on div "starts with starts with" at bounding box center [305, 391] width 125 height 31
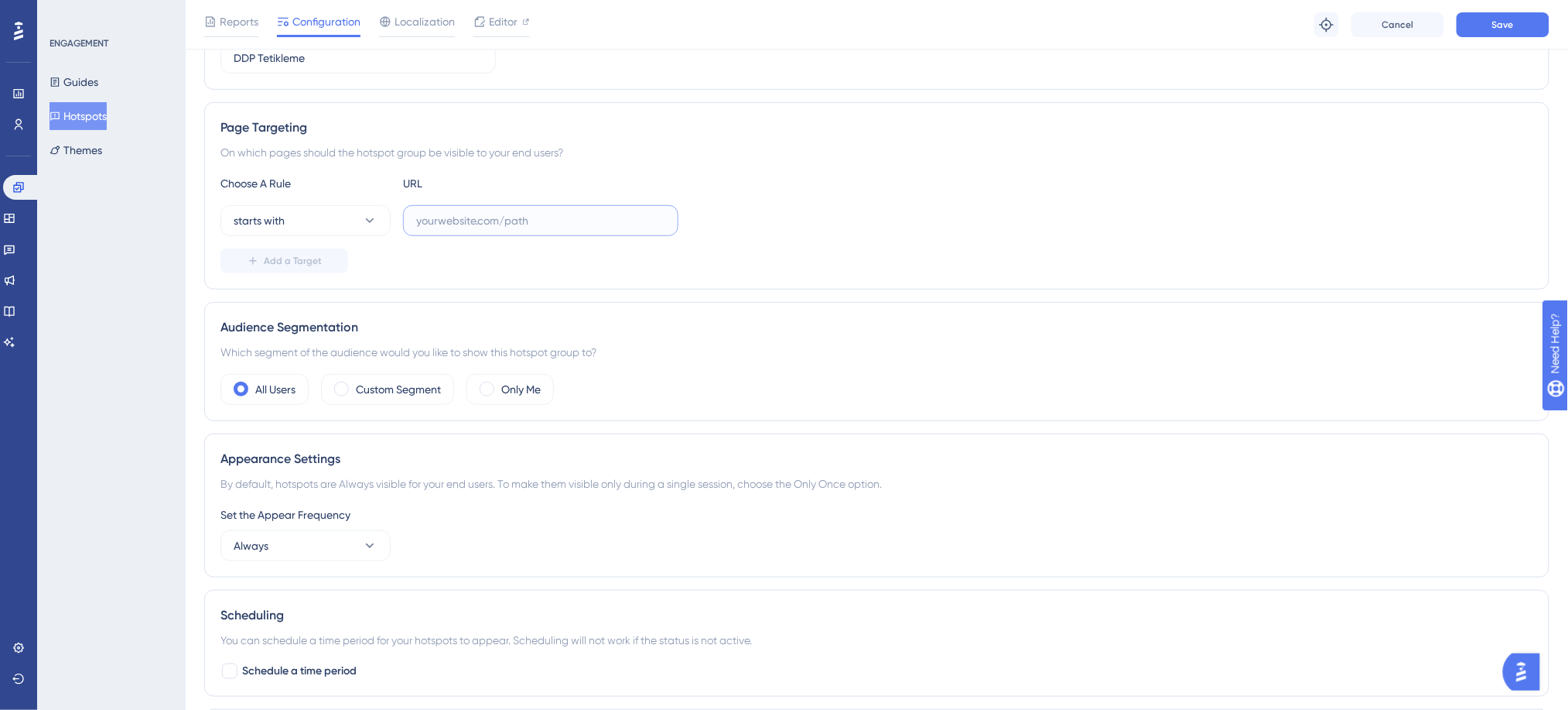
click at [471, 212] on input "text" at bounding box center [541, 221] width 249 height 17
paste input "[URL][DOMAIN_NAME]"
type input "[URL][DOMAIN_NAME]"
click at [1493, 21] on span "Save" at bounding box center [1504, 25] width 22 height 13
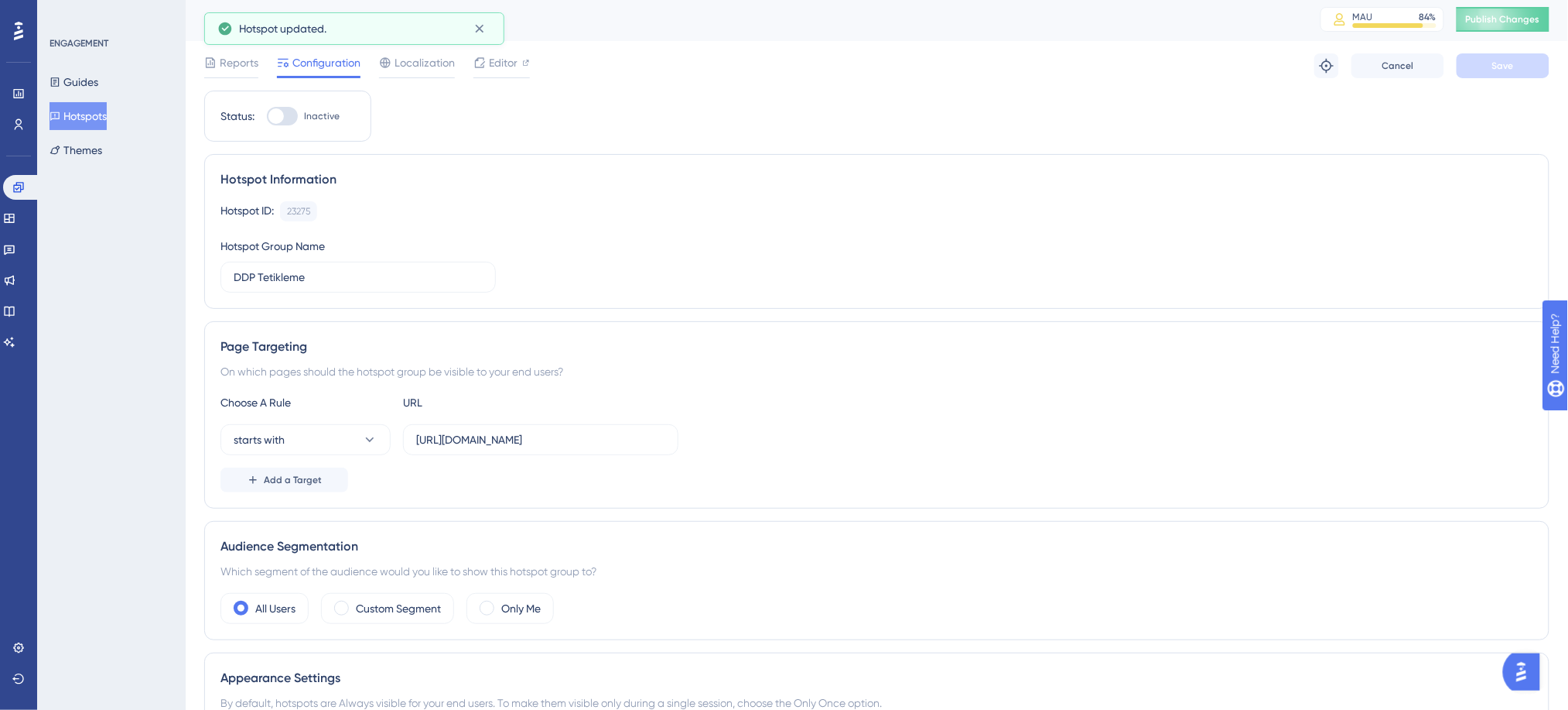
scroll to position [0, 0]
click at [1517, 24] on span "Publish Changes" at bounding box center [1503, 22] width 74 height 13
